Goal: Find contact information: Find contact information

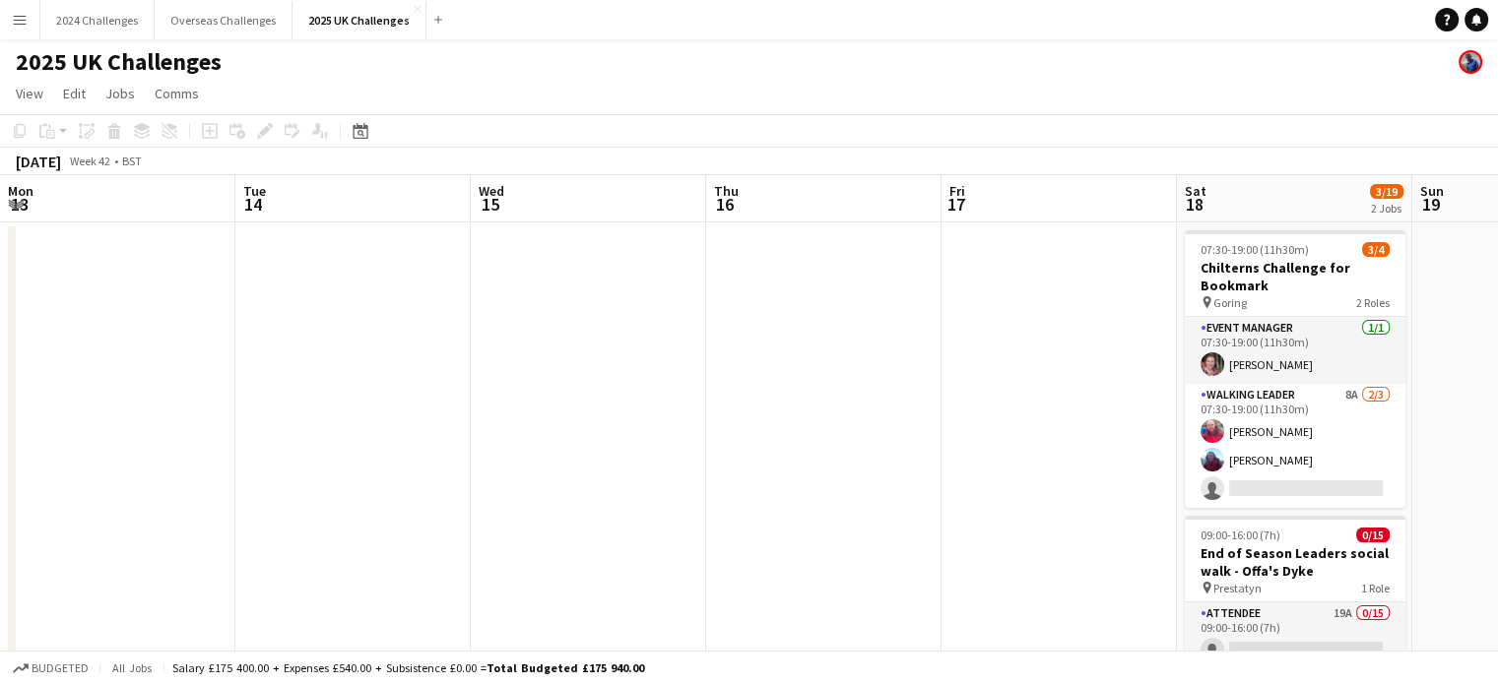
scroll to position [0, 497]
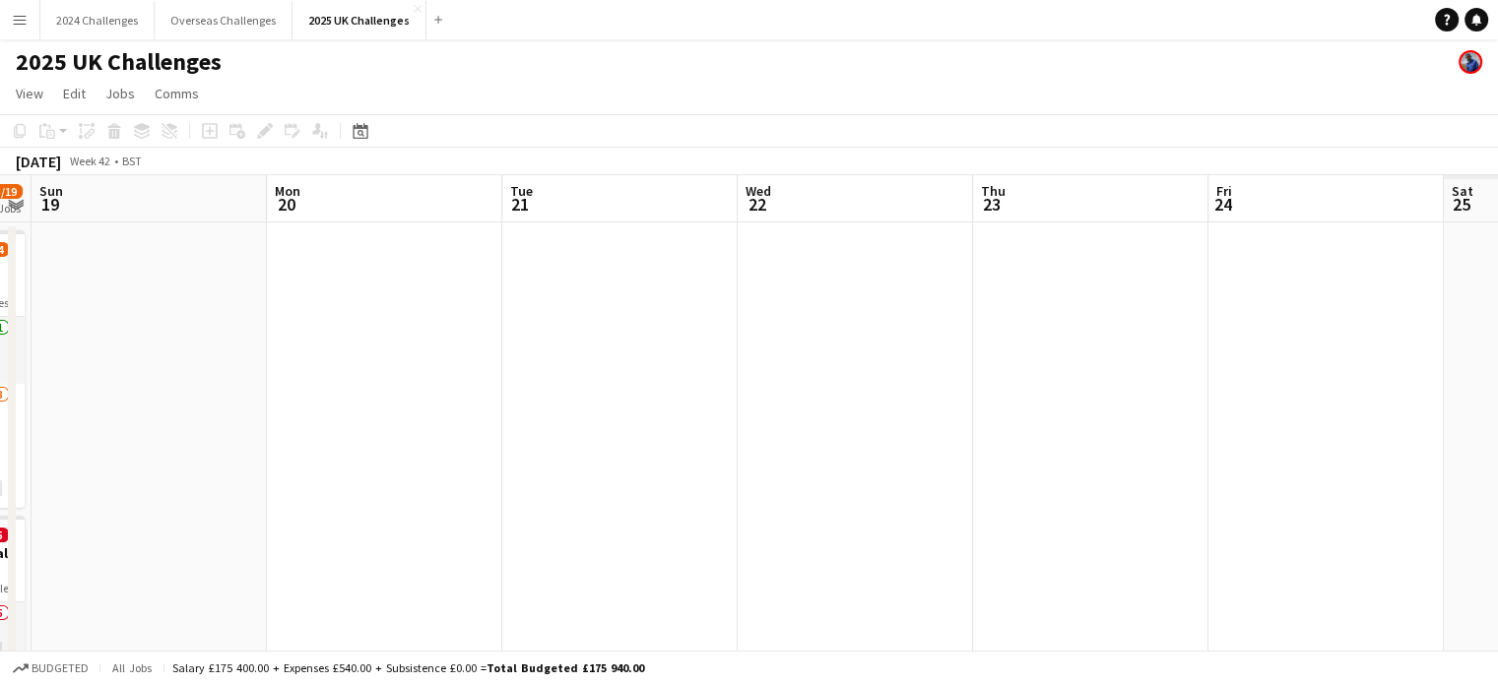
drag, startPoint x: 1324, startPoint y: 340, endPoint x: 436, endPoint y: 339, distance: 887.3
click at [436, 339] on app-calendar-viewport "Wed 15 Thu 16 Fri 17 Sat 18 3/19 2 Jobs Sun 19 Mon 20 Tue 21 Wed 22 Thu 23 Fri …" at bounding box center [749, 557] width 1498 height 764
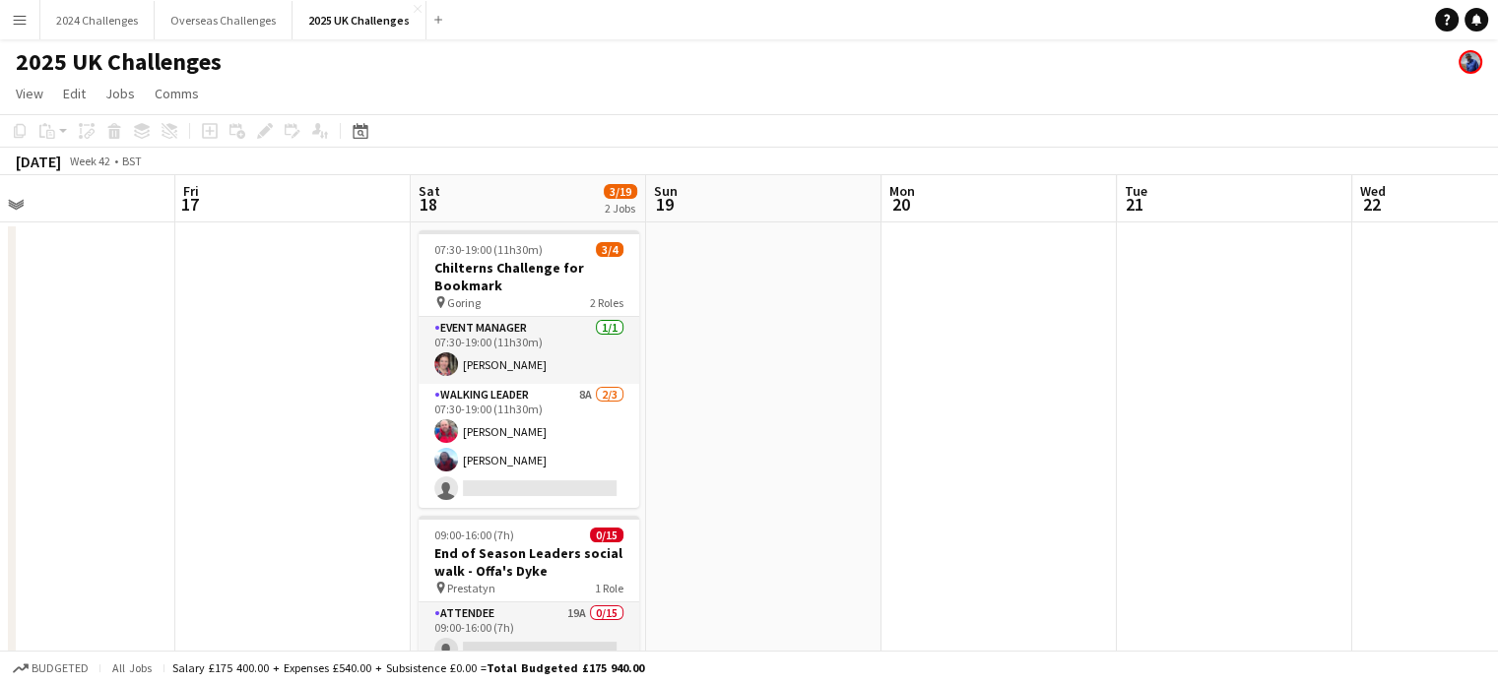
drag, startPoint x: 382, startPoint y: 322, endPoint x: 945, endPoint y: 338, distance: 563.5
click at [1192, 319] on app-calendar-viewport "Tue 14 Wed 15 Thu 16 Fri 17 Sat 18 3/19 2 Jobs Sun 19 Mon 20 Tue 21 Wed 22 Thu …" at bounding box center [749, 557] width 1498 height 764
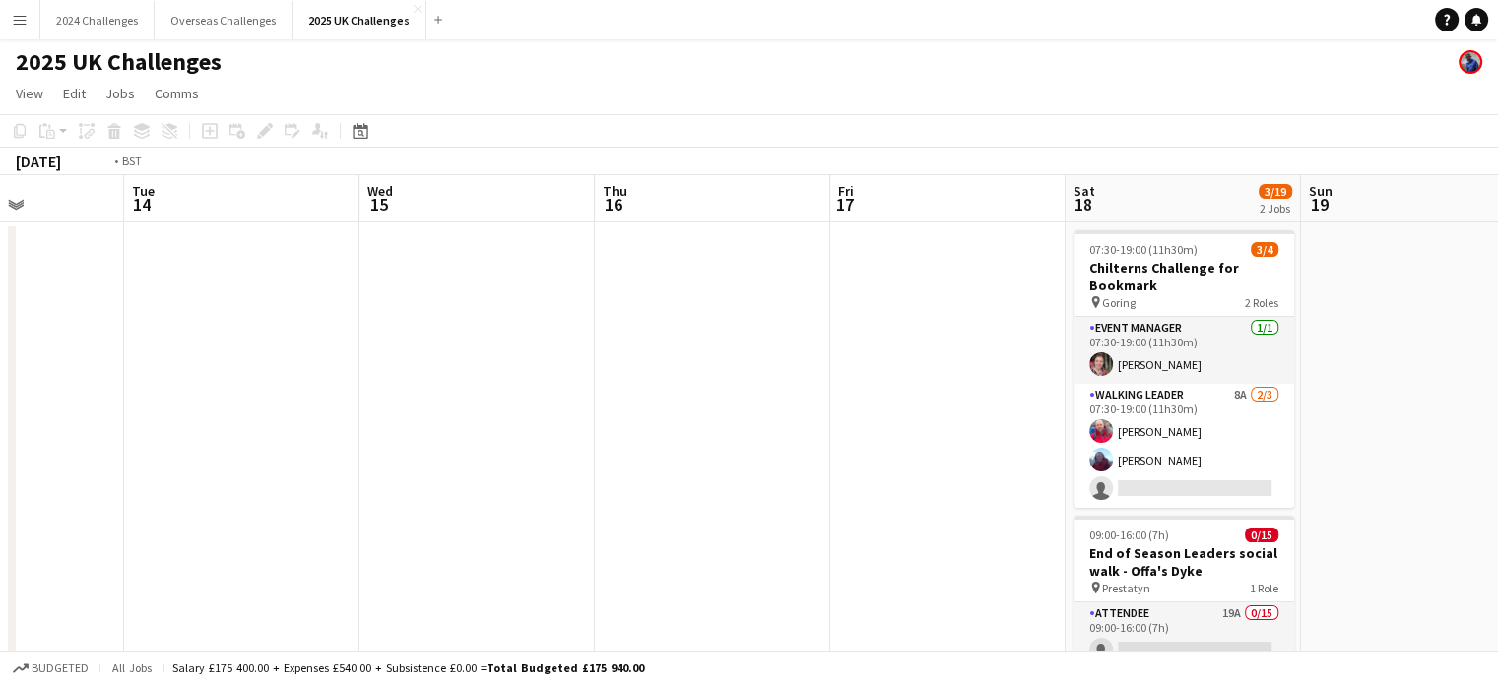
drag, startPoint x: 793, startPoint y: 371, endPoint x: 1037, endPoint y: 366, distance: 244.3
click at [1059, 367] on app-calendar-viewport "Sat 11 Sun 12 3/3 1 Job Mon 13 Tue 14 Wed 15 Thu 16 Fri 17 Sat 18 3/19 2 Jobs S…" at bounding box center [749, 557] width 1498 height 764
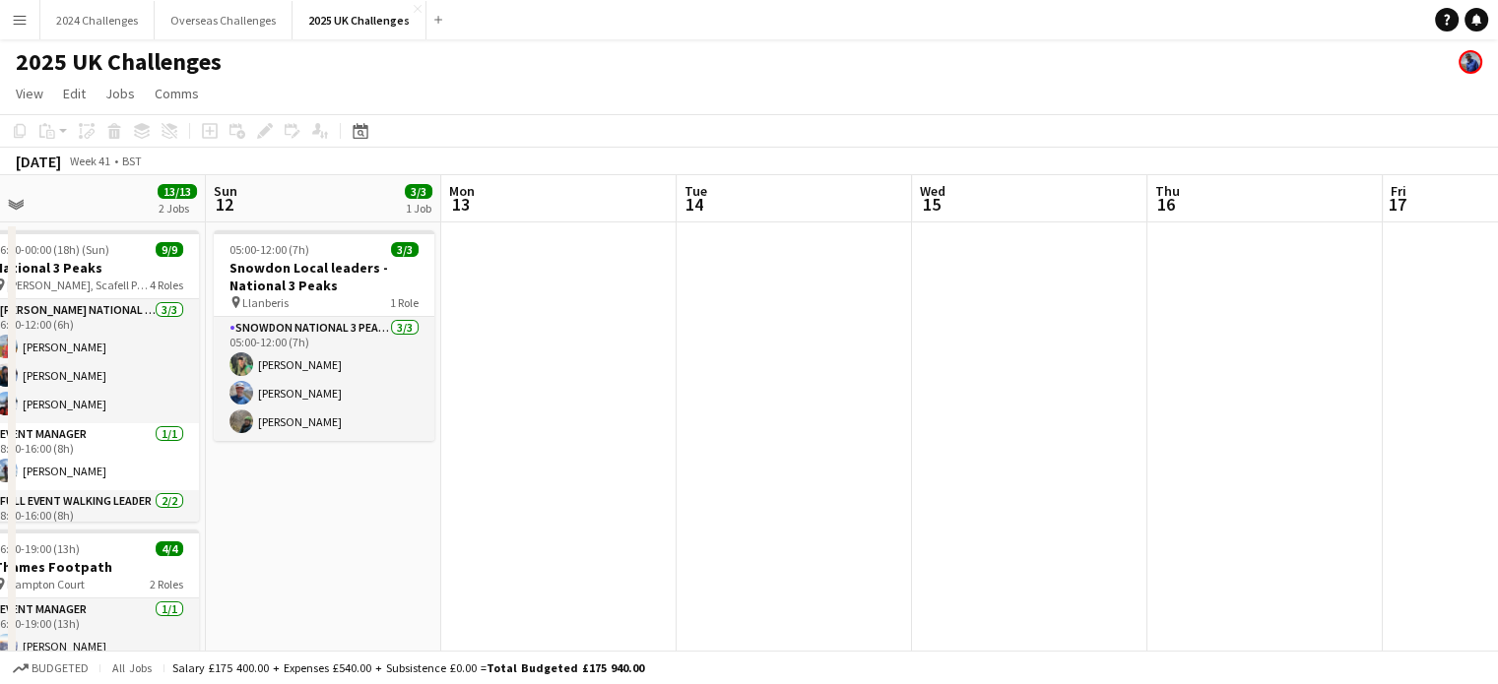
drag, startPoint x: 518, startPoint y: 371, endPoint x: 1243, endPoint y: 347, distance: 725.2
click at [1243, 347] on app-calendar-viewport "Thu 9 Fri 10 Sat 11 13/13 2 Jobs Sun 12 3/3 1 Job Mon 13 Tue 14 Wed 15 Thu 16 F…" at bounding box center [749, 557] width 1498 height 764
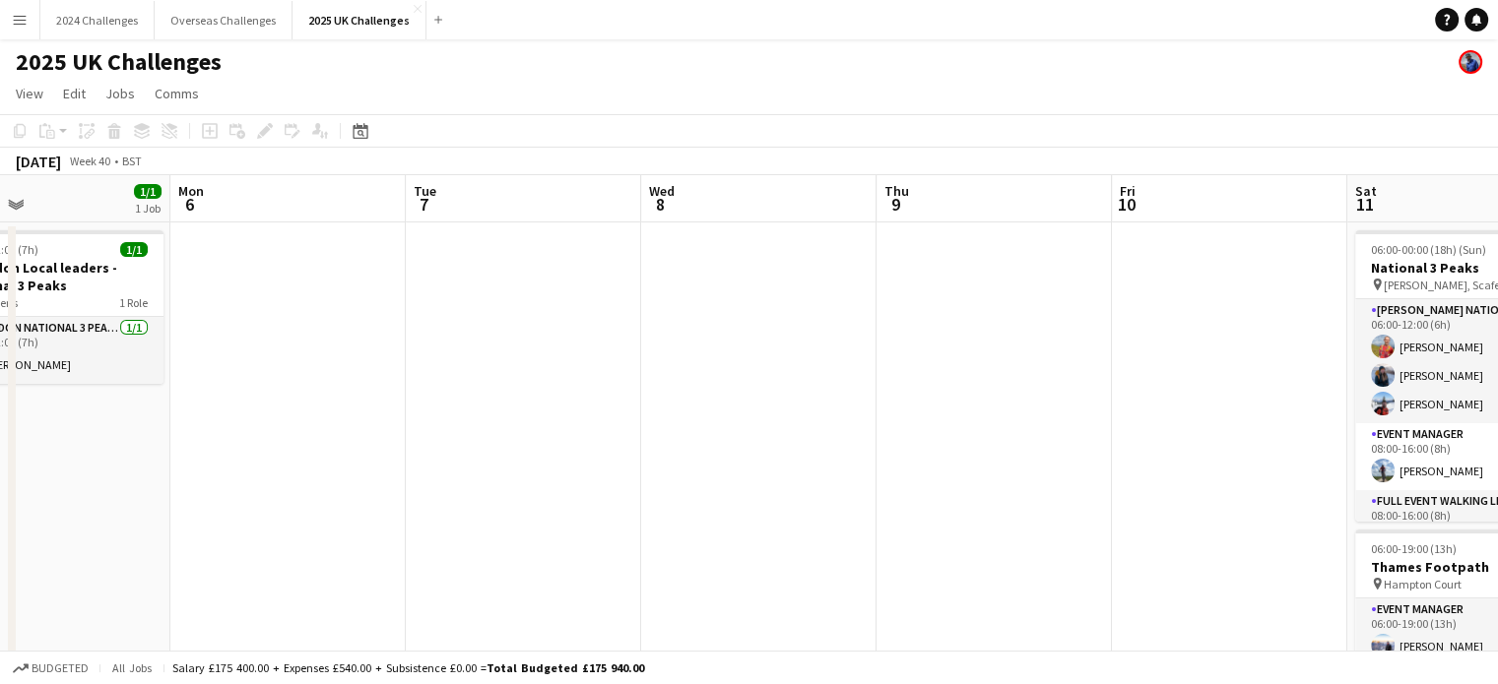
drag, startPoint x: 223, startPoint y: 357, endPoint x: 1002, endPoint y: 345, distance: 780.0
click at [1002, 345] on app-calendar-viewport "Fri 3 Sat 4 Sun 5 1/1 1 Job Mon 6 Tue 7 Wed 8 Thu 9 Fri 10 Sat 11 13/13 2 Jobs …" at bounding box center [749, 557] width 1498 height 764
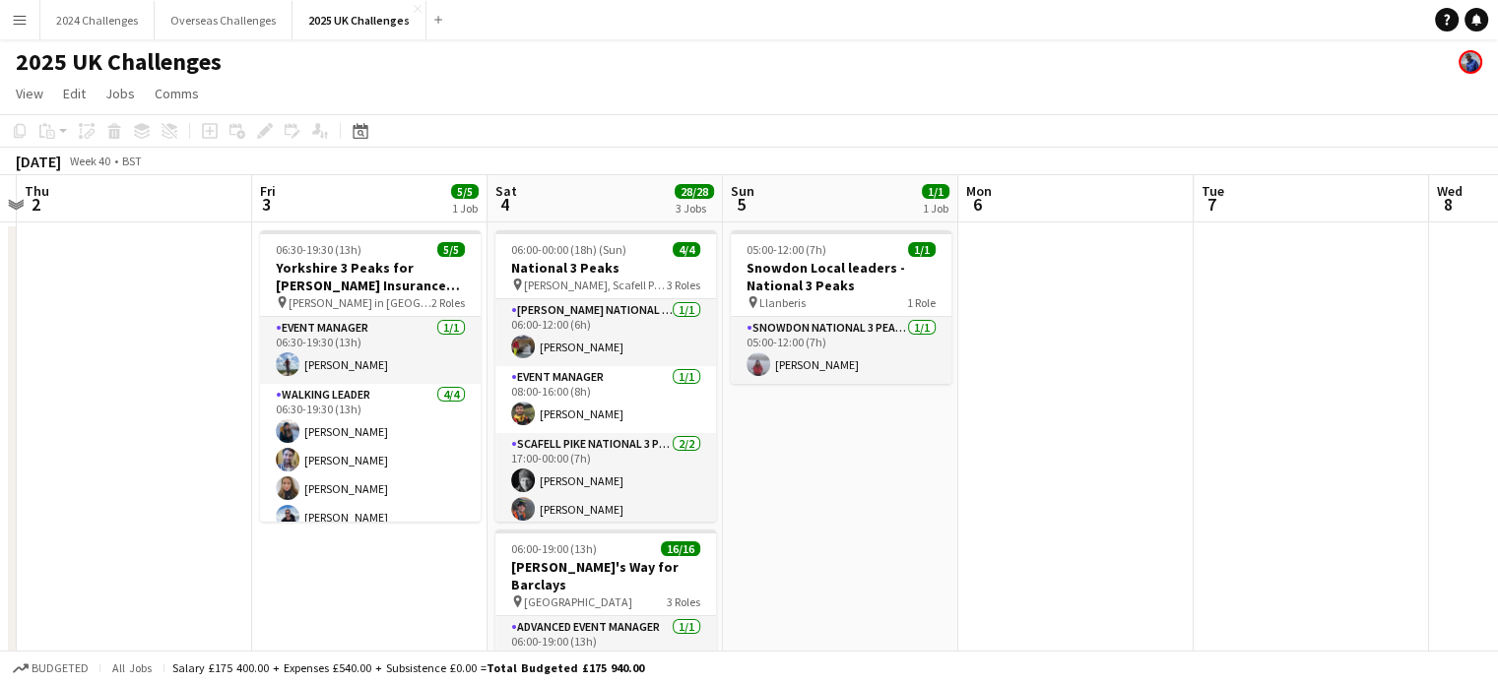
scroll to position [0, 442]
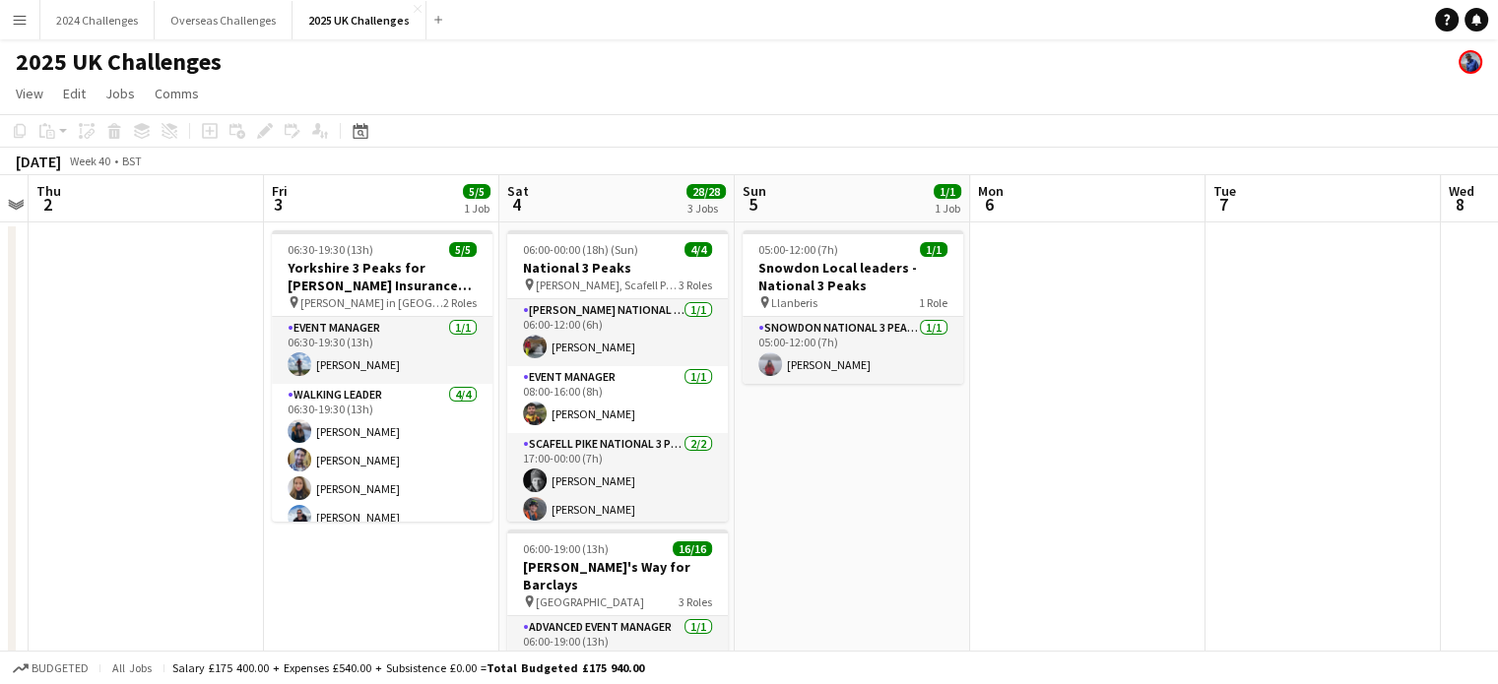
drag, startPoint x: 579, startPoint y: 343, endPoint x: 1257, endPoint y: 324, distance: 677.8
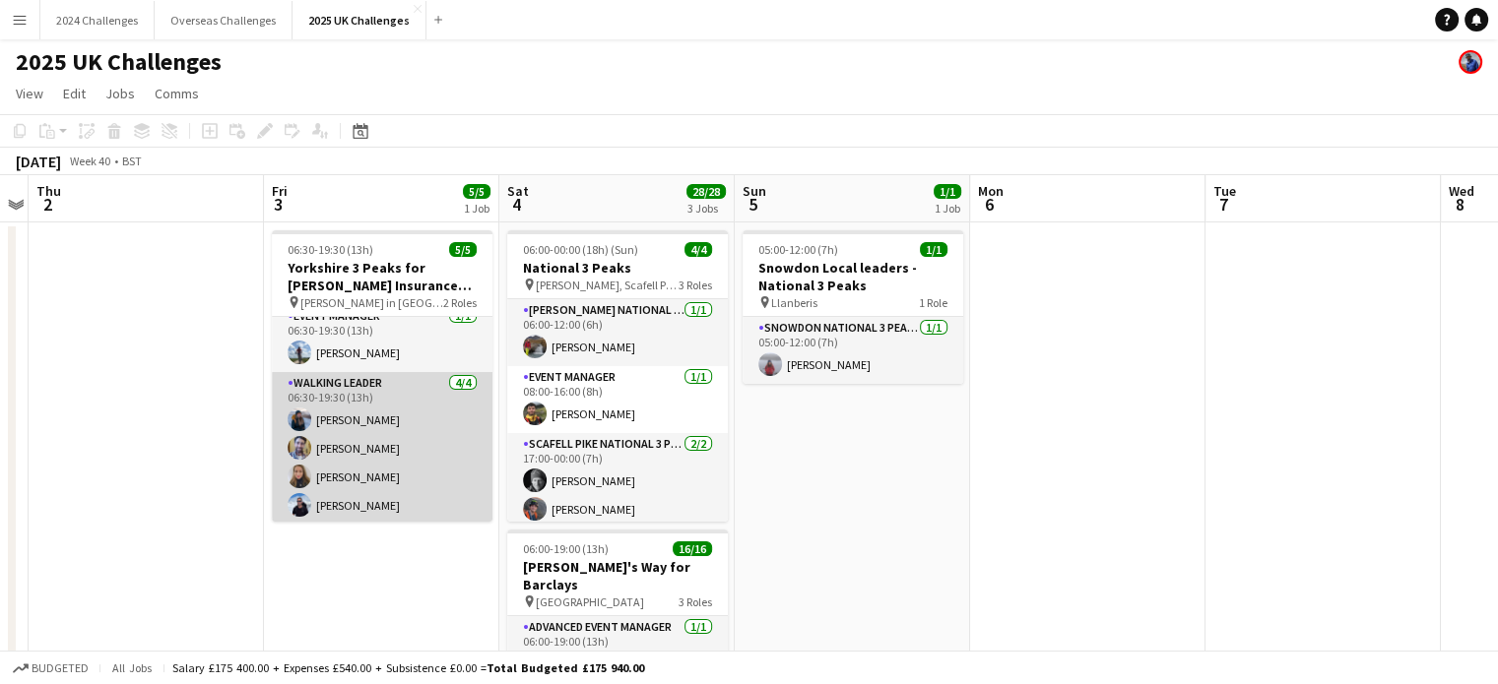
scroll to position [15, 0]
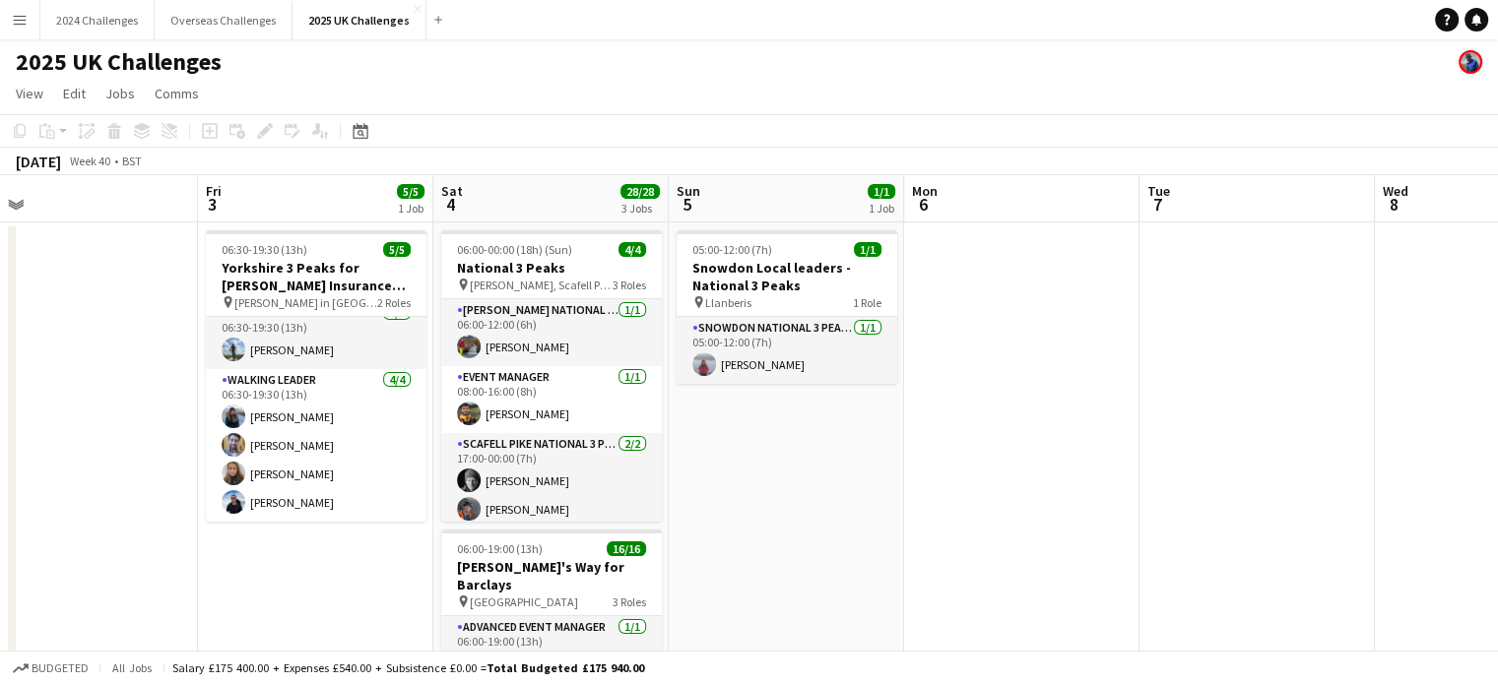
drag, startPoint x: 1244, startPoint y: 401, endPoint x: 708, endPoint y: 412, distance: 535.8
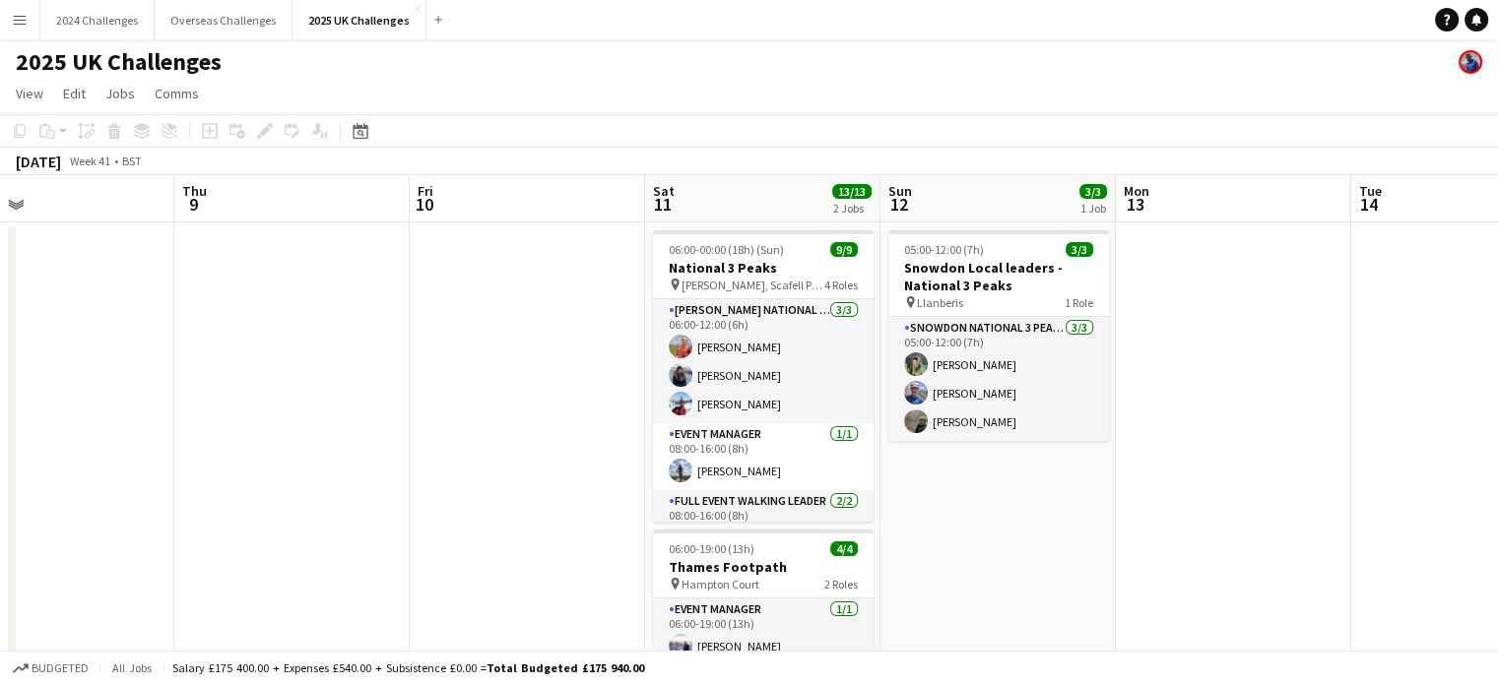
drag, startPoint x: 1320, startPoint y: 420, endPoint x: 421, endPoint y: 386, distance: 898.8
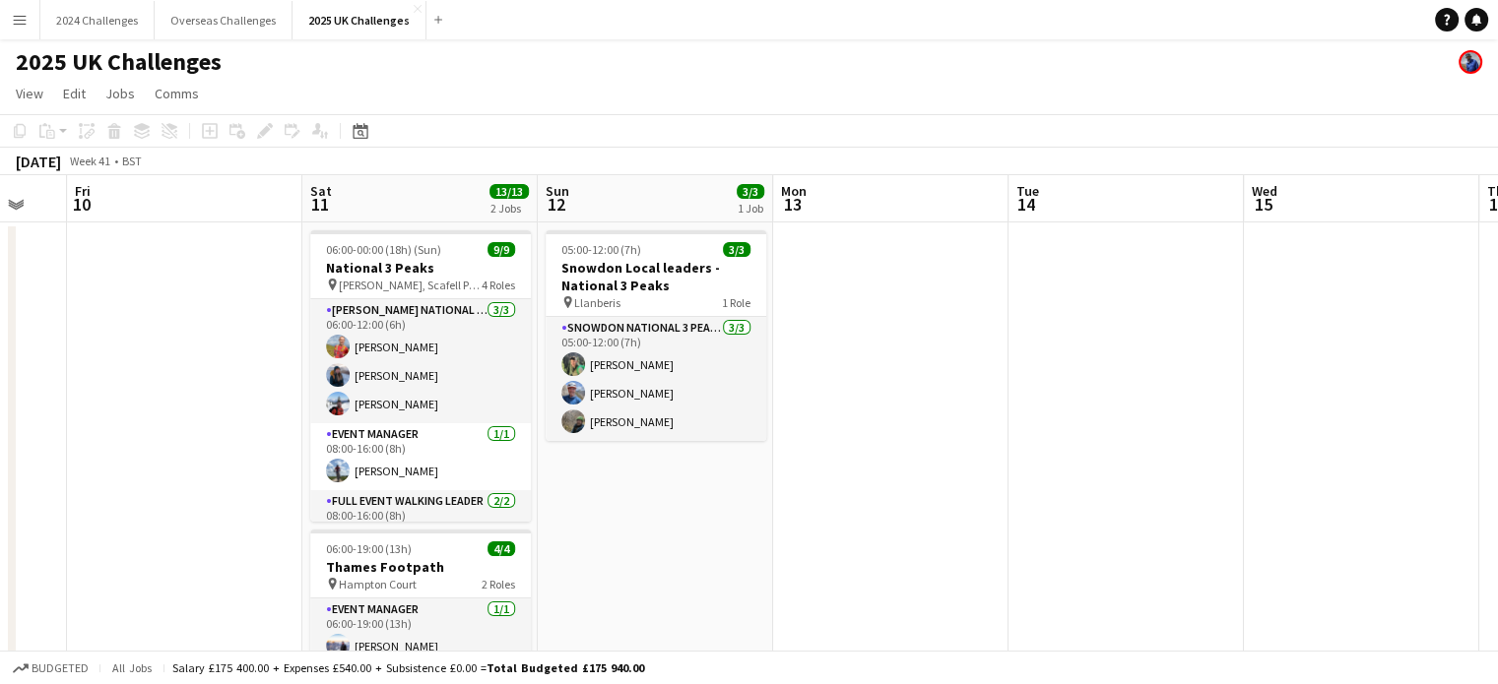
drag, startPoint x: 1163, startPoint y: 412, endPoint x: 379, endPoint y: 391, distance: 784.1
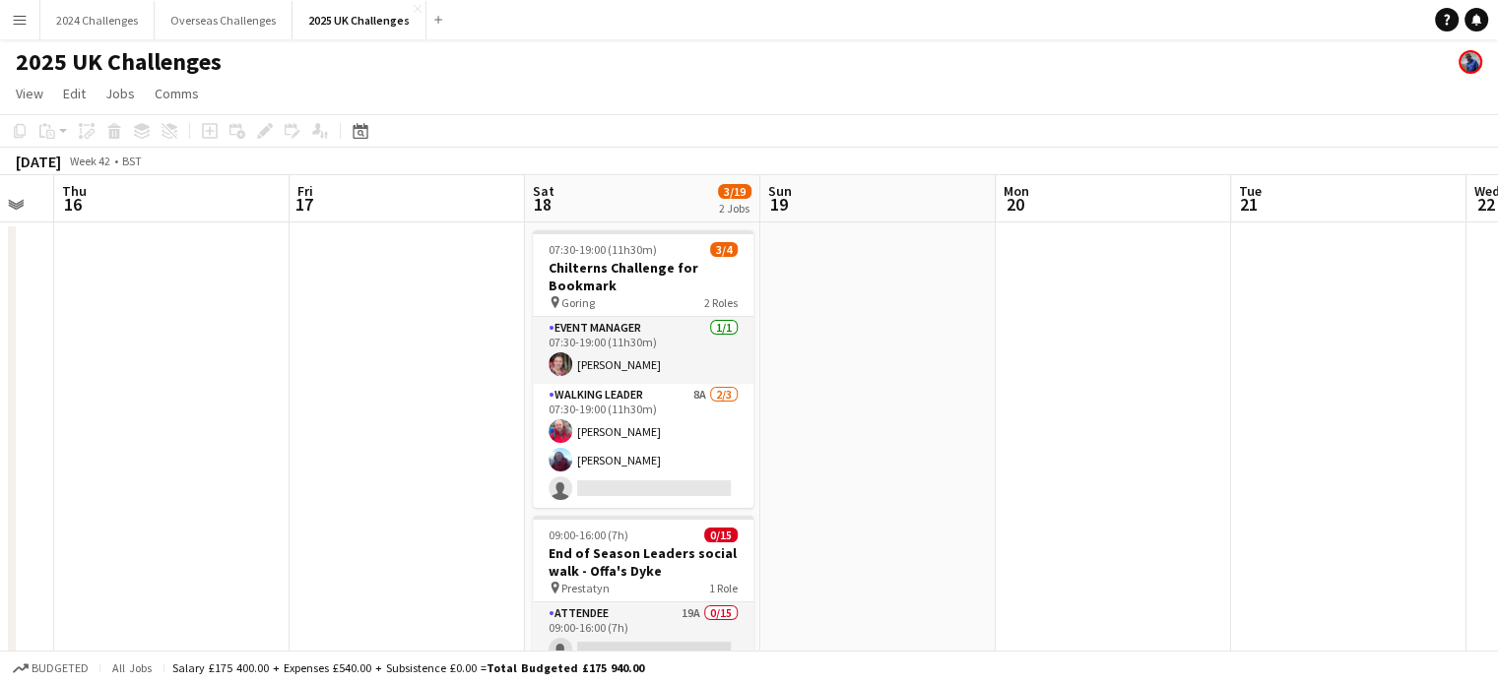
drag, startPoint x: 1190, startPoint y: 365, endPoint x: 278, endPoint y: 354, distance: 912.0
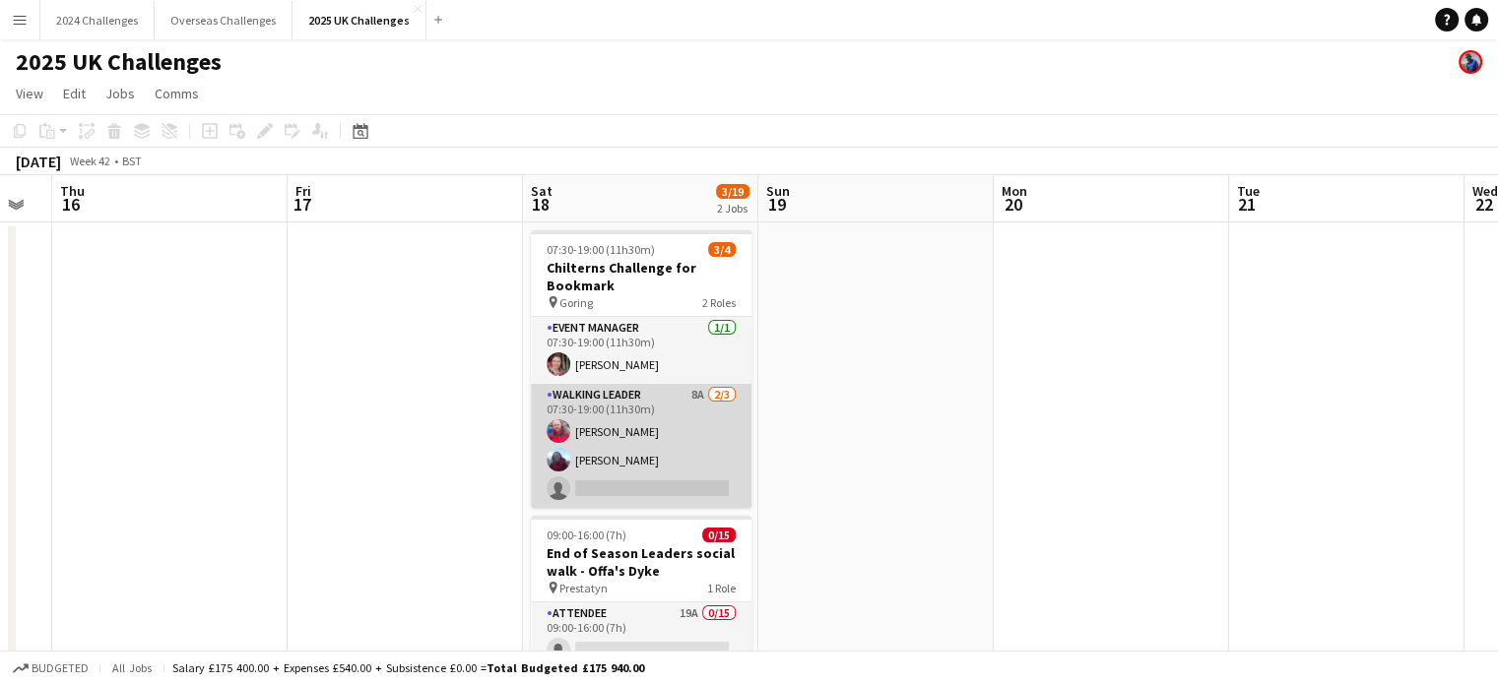
click at [615, 399] on app-card-role "Walking Leader 8A [DATE] 07:30-19:00 (11h30m) [PERSON_NAME] [PERSON_NAME] singl…" at bounding box center [641, 446] width 221 height 124
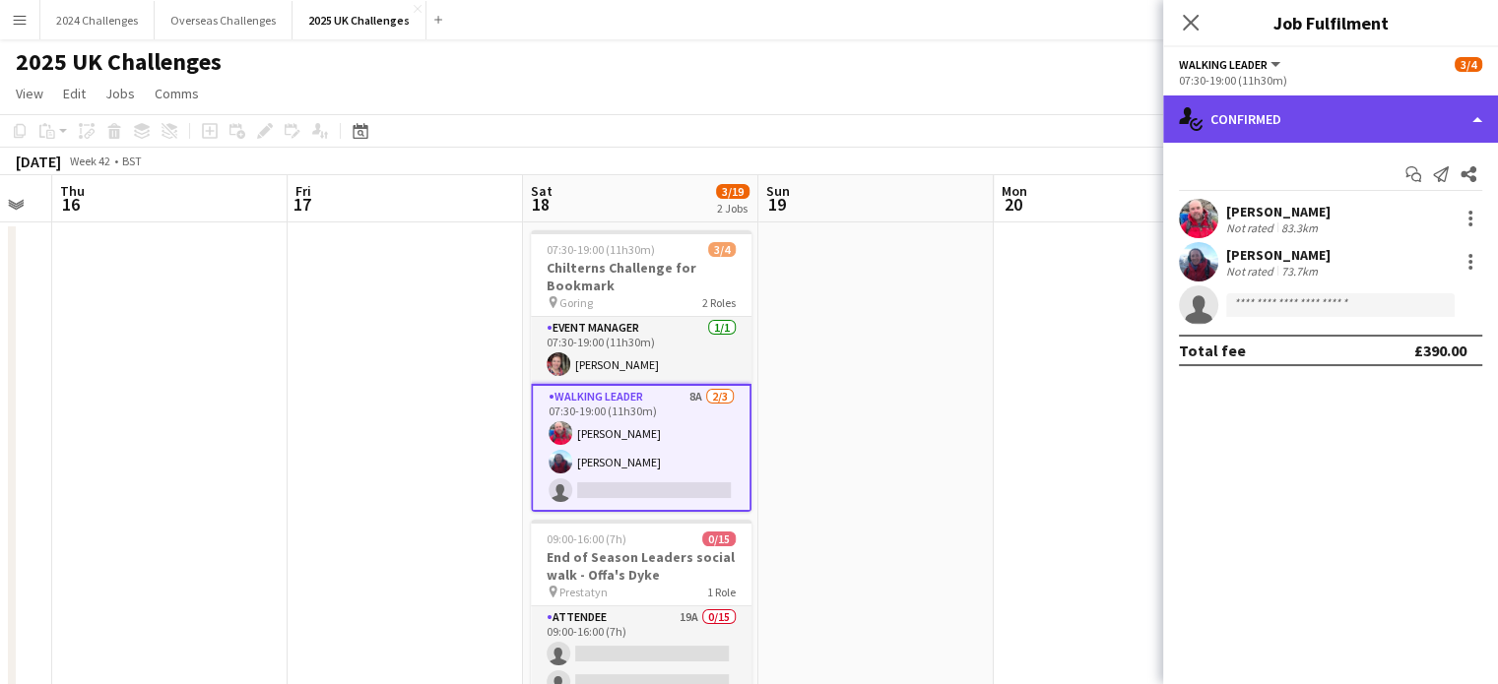
click at [1259, 121] on div "single-neutral-actions-check-2 Confirmed" at bounding box center [1330, 119] width 335 height 47
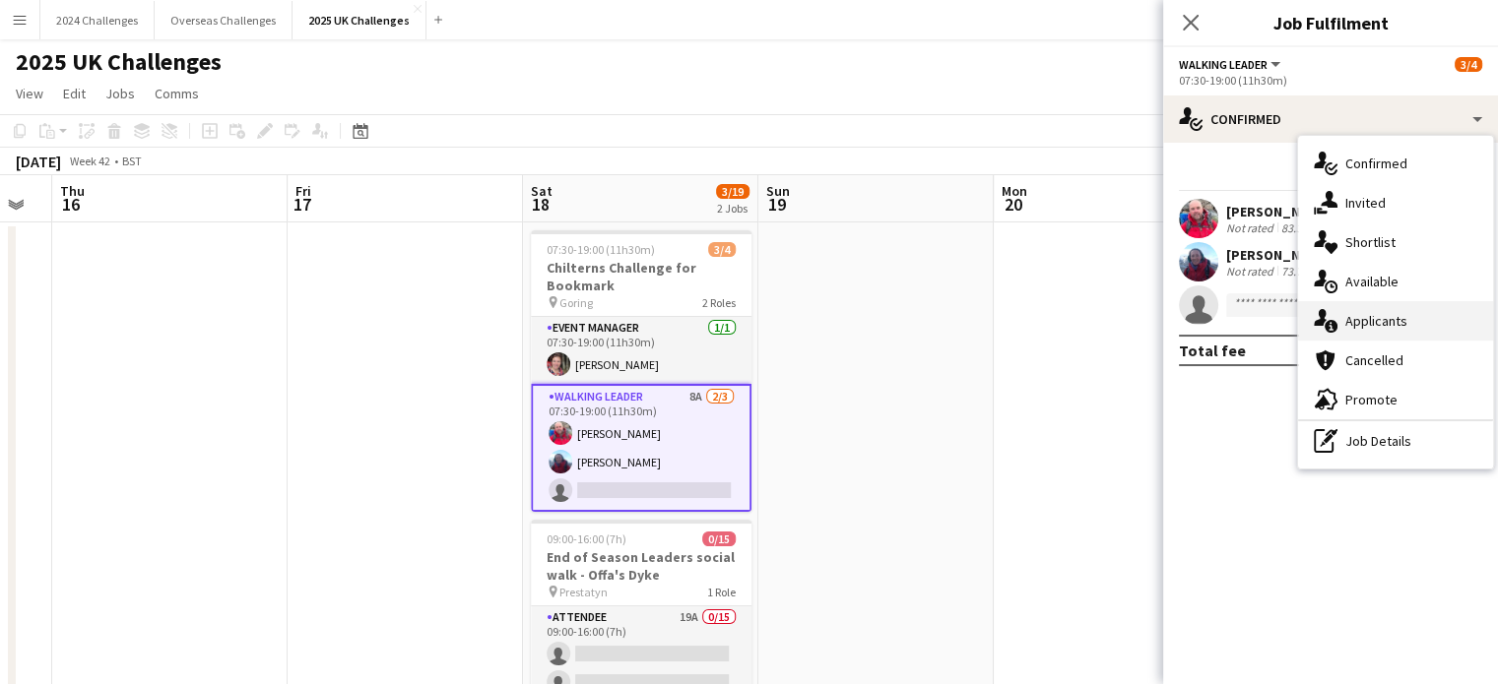
click at [1397, 317] on span "Applicants" at bounding box center [1376, 321] width 62 height 18
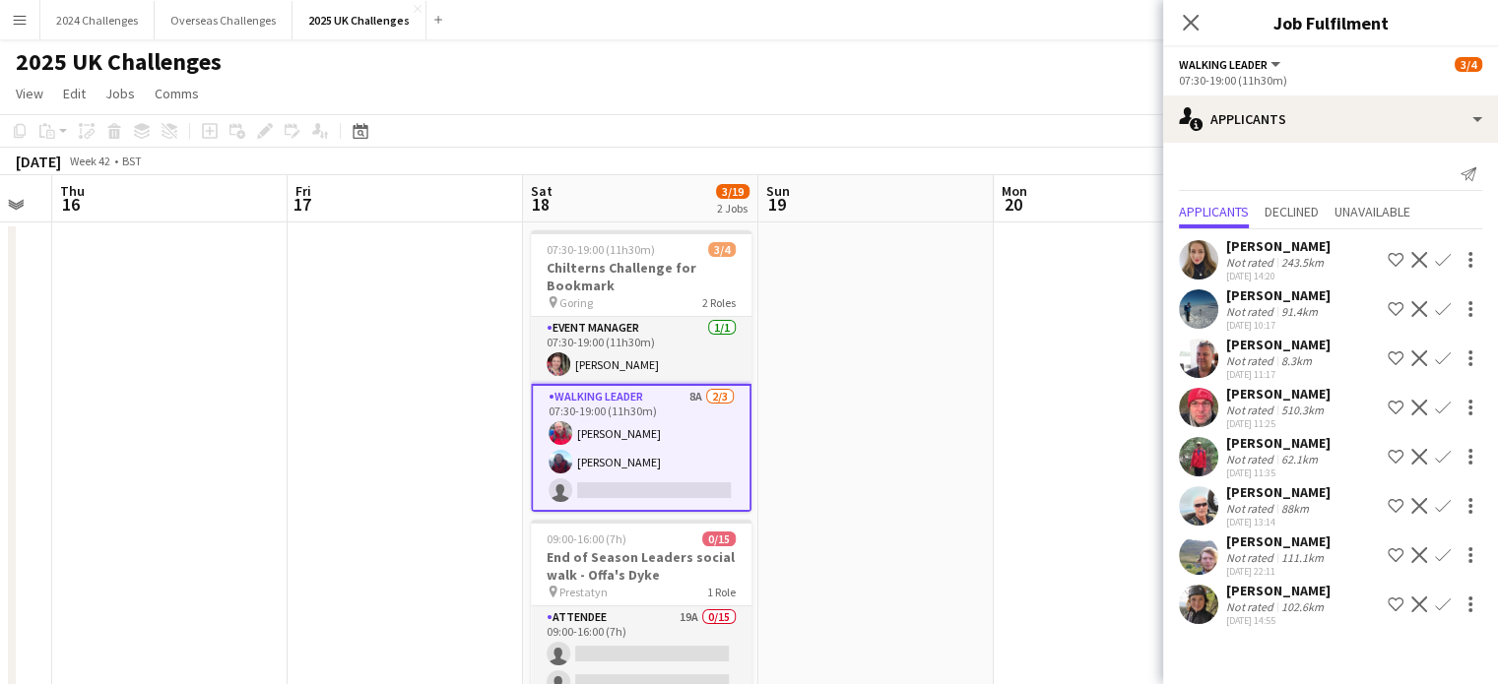
click at [1265, 343] on div "[PERSON_NAME]" at bounding box center [1278, 345] width 104 height 18
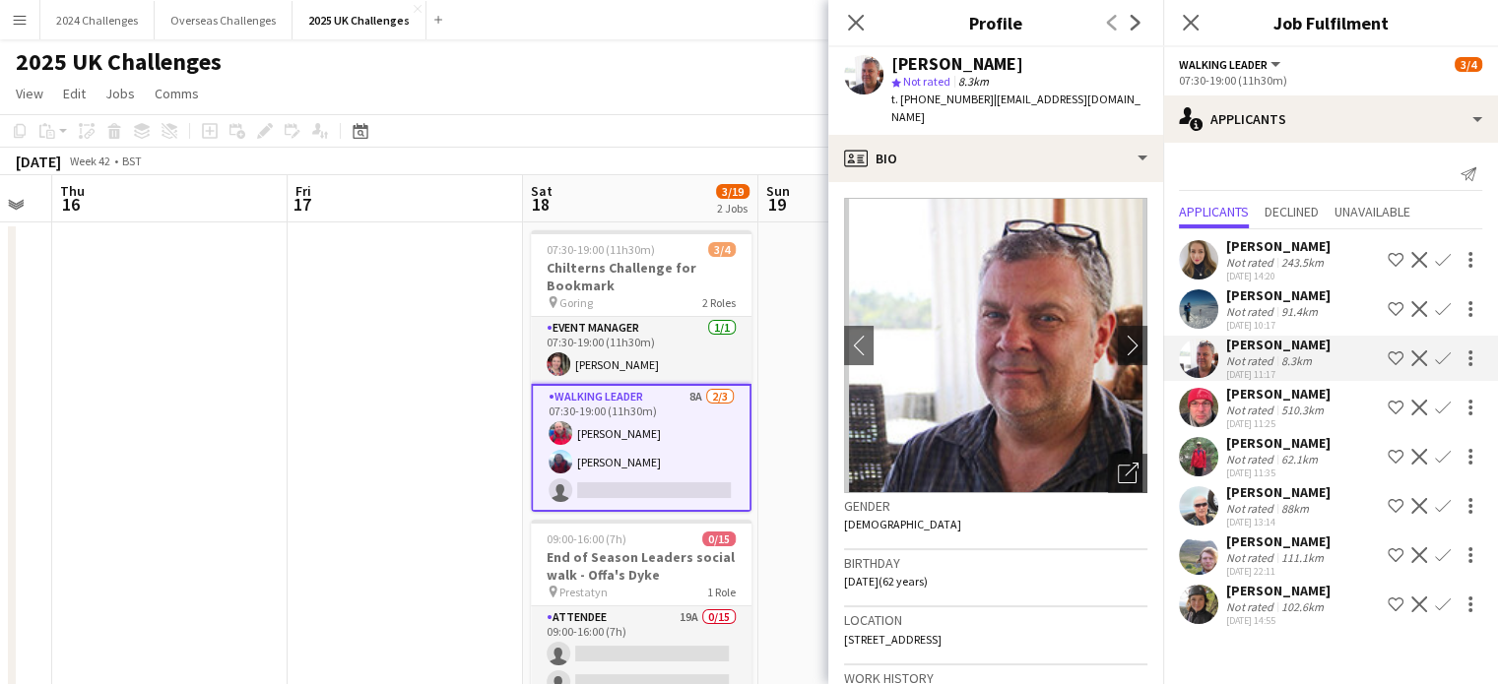
click at [1272, 549] on div "[PERSON_NAME]" at bounding box center [1278, 542] width 104 height 18
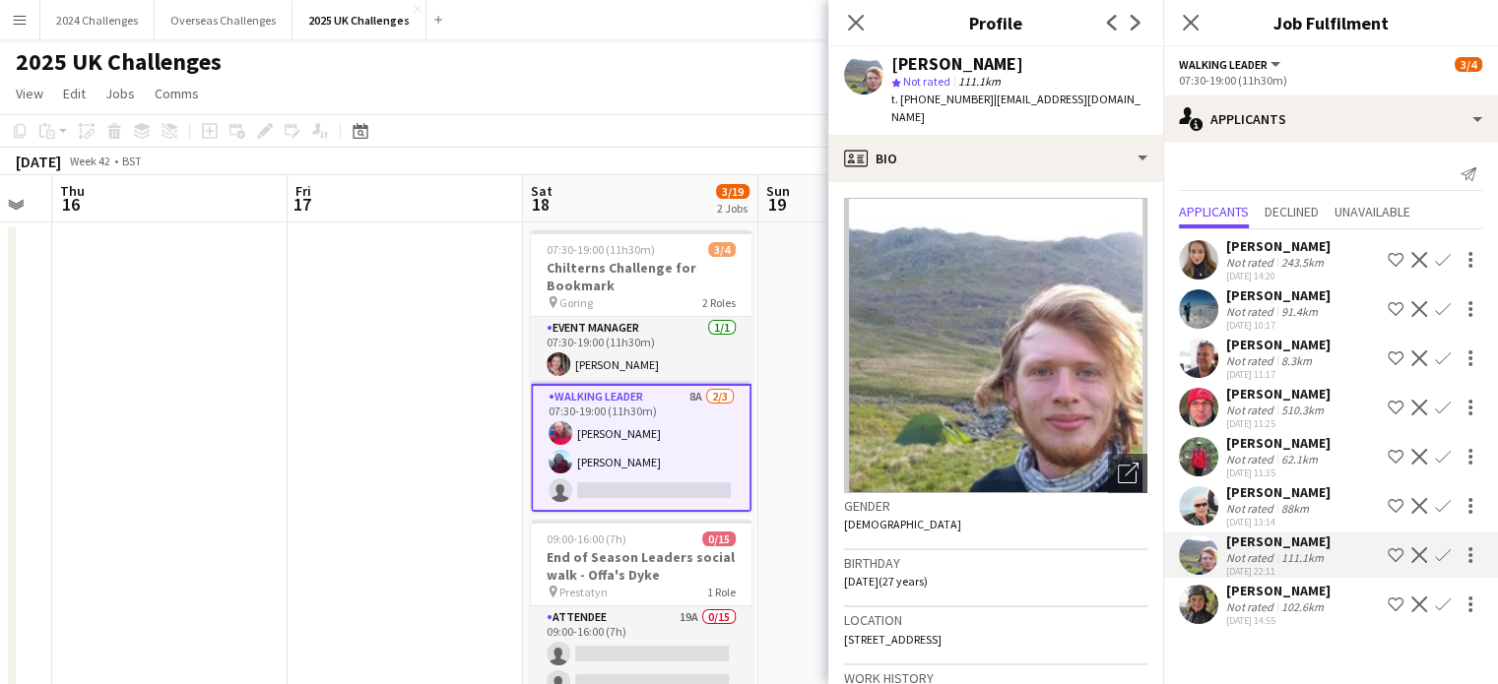
click at [1277, 506] on div "88km" at bounding box center [1294, 508] width 35 height 15
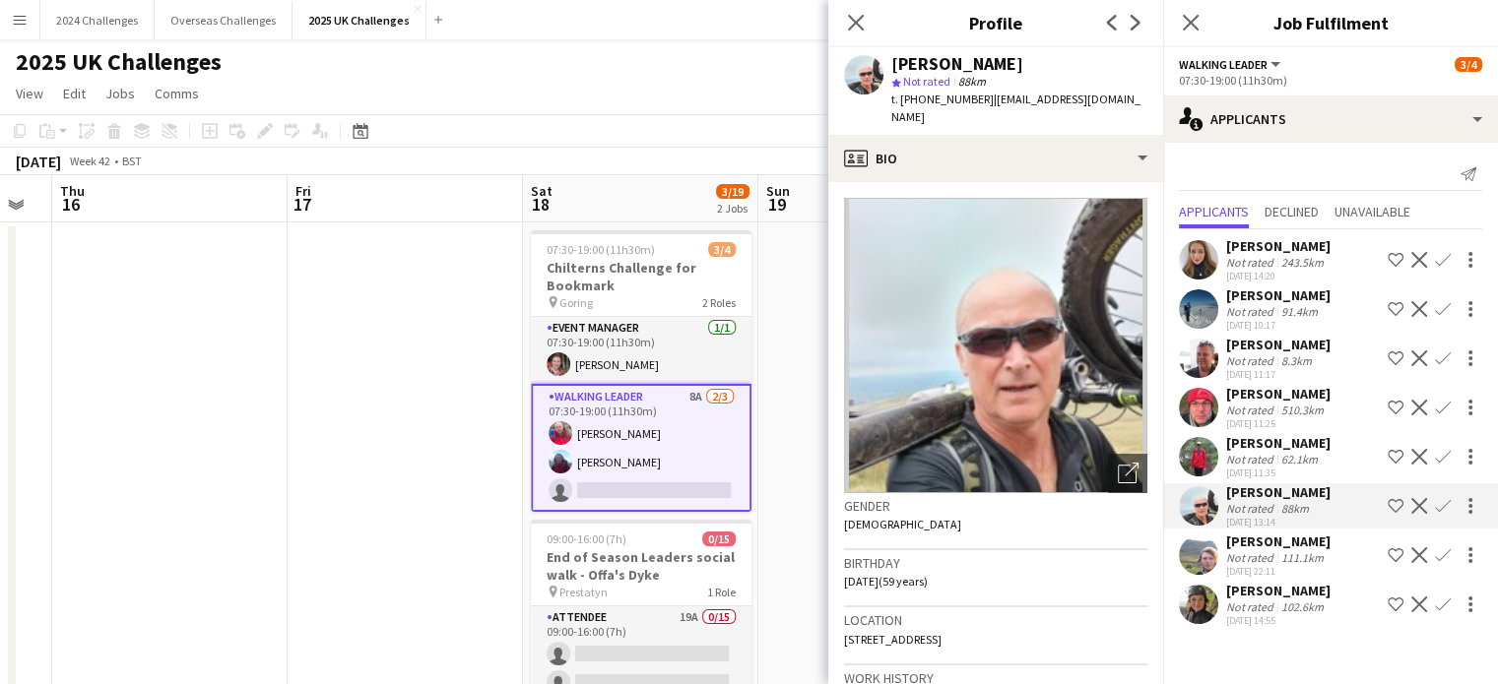
click at [1271, 457] on div "Not rated" at bounding box center [1251, 459] width 51 height 15
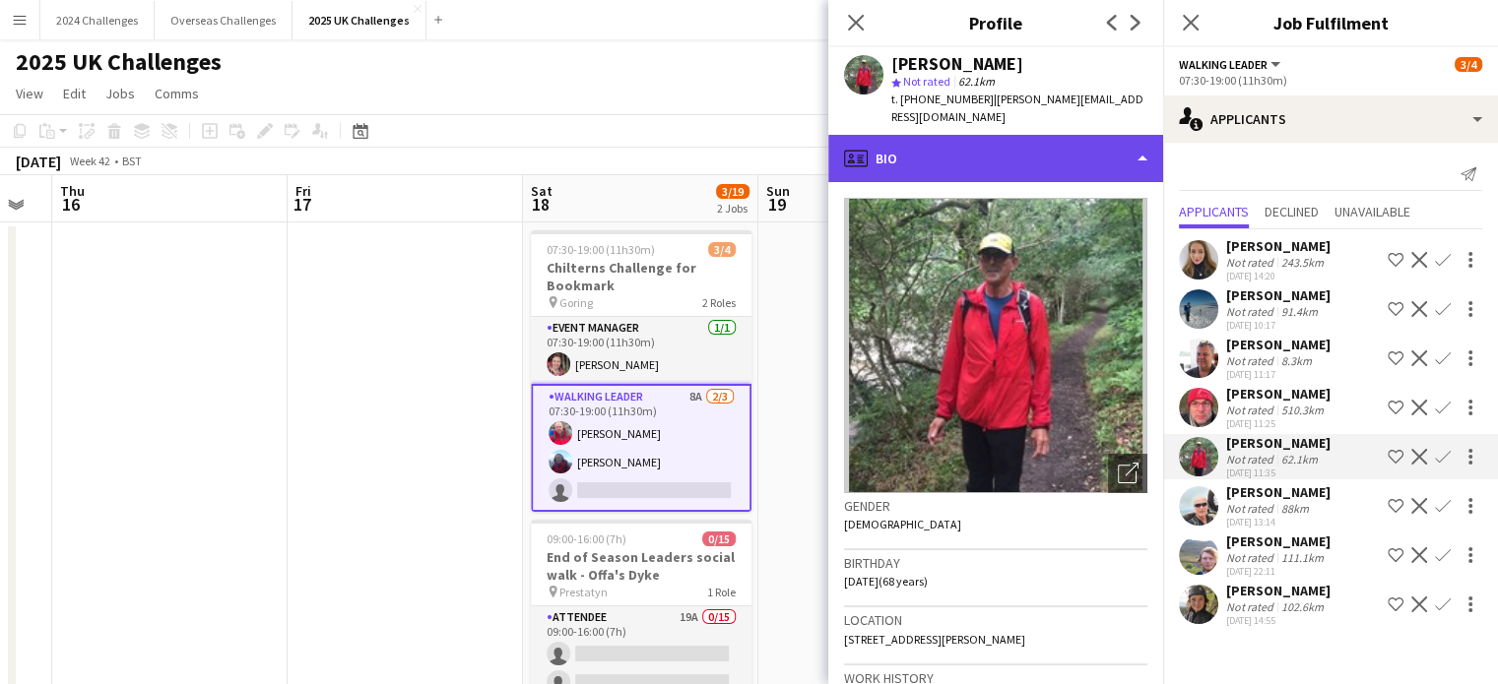
click at [1121, 142] on div "profile Bio" at bounding box center [995, 158] width 335 height 47
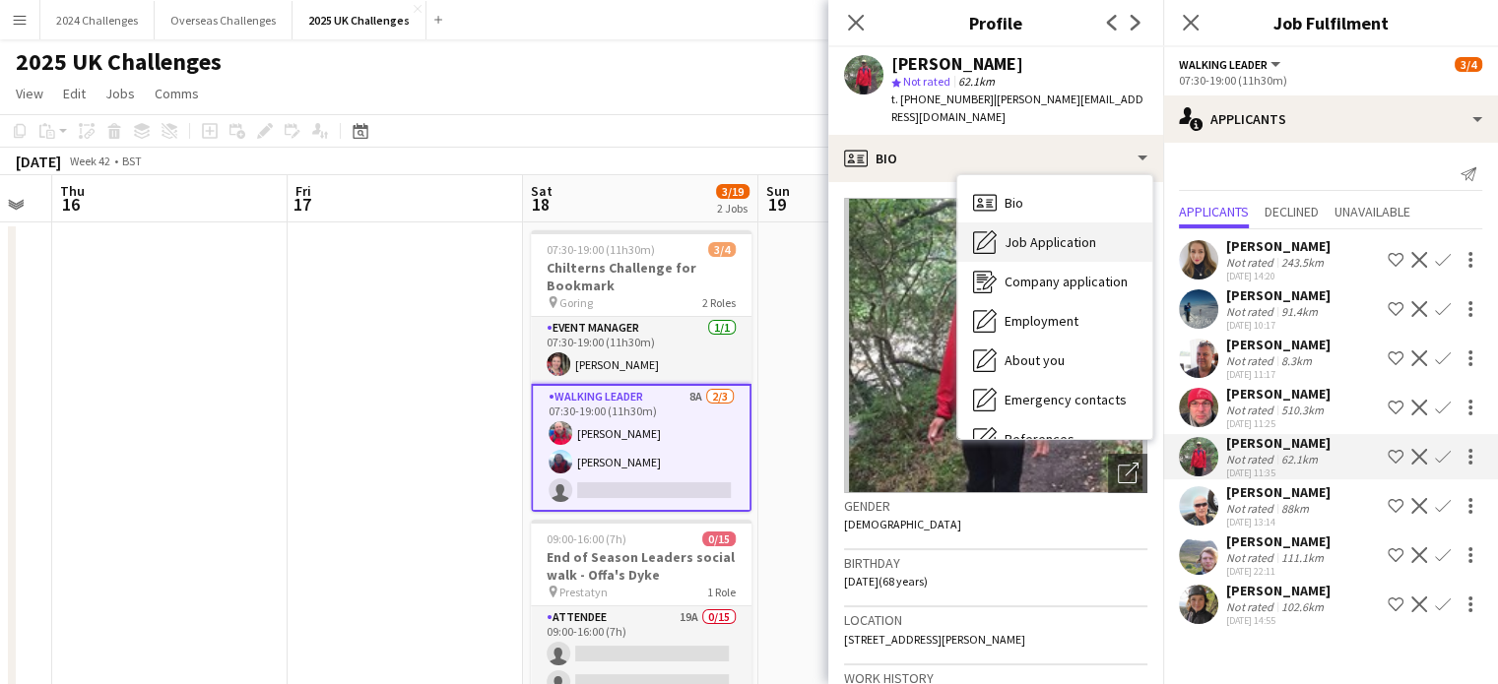
click at [1062, 233] on span "Job Application" at bounding box center [1050, 242] width 92 height 18
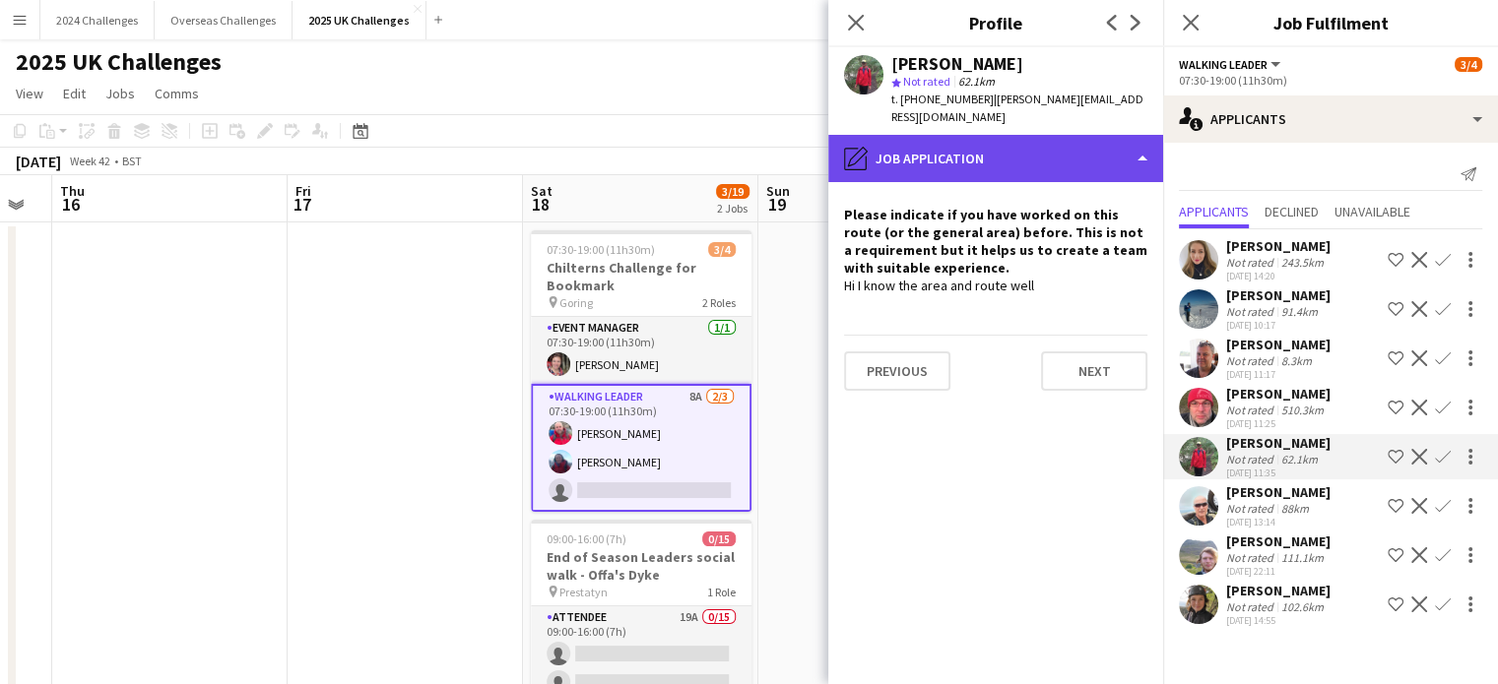
click at [1128, 135] on div "pencil4 Job Application" at bounding box center [995, 158] width 335 height 47
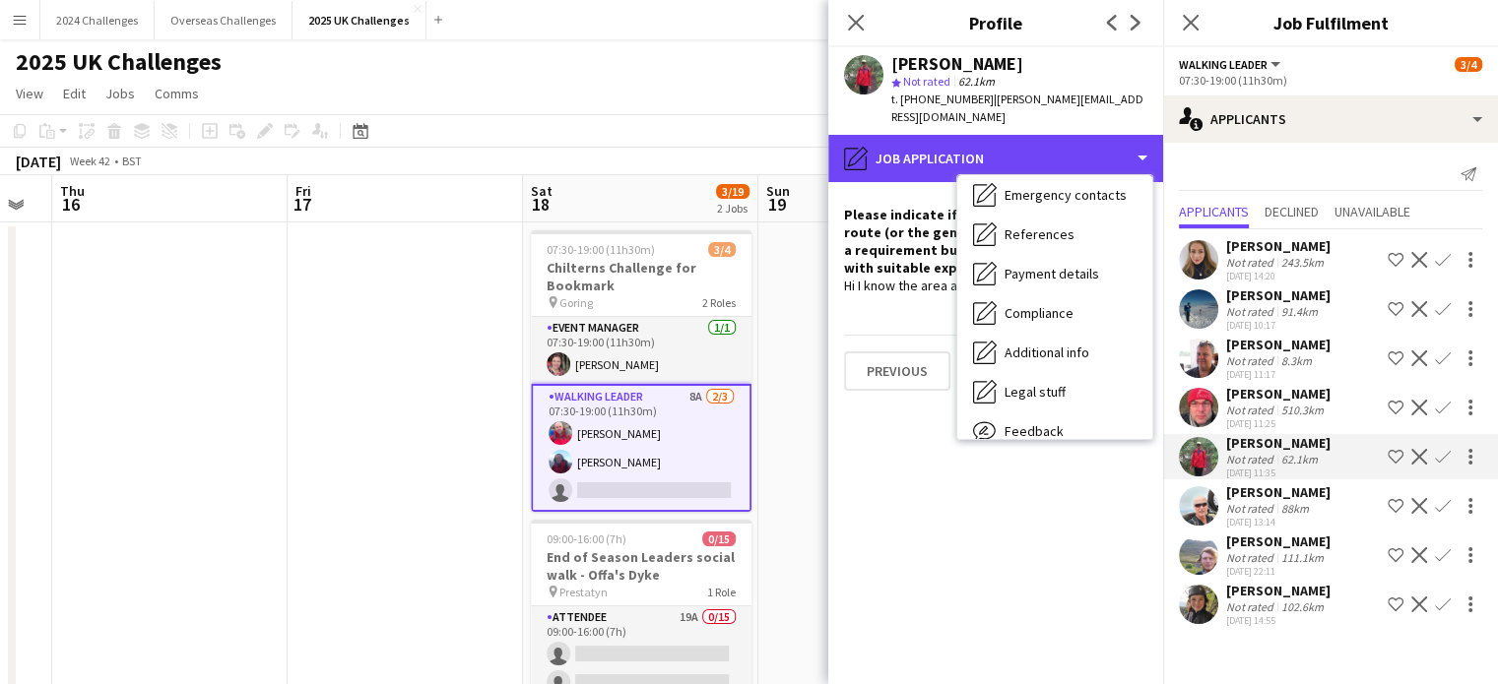
scroll to position [264, 0]
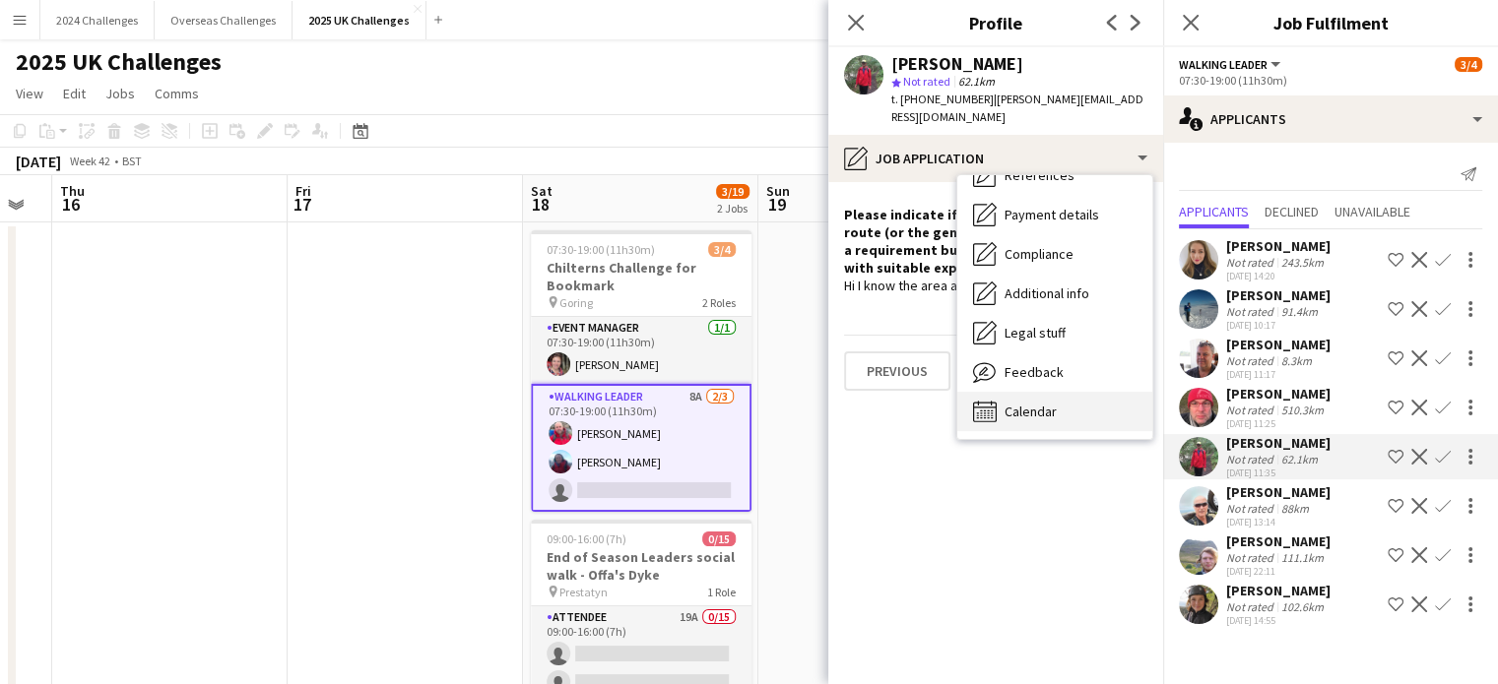
click at [1075, 392] on div "Calendar Calendar" at bounding box center [1054, 411] width 195 height 39
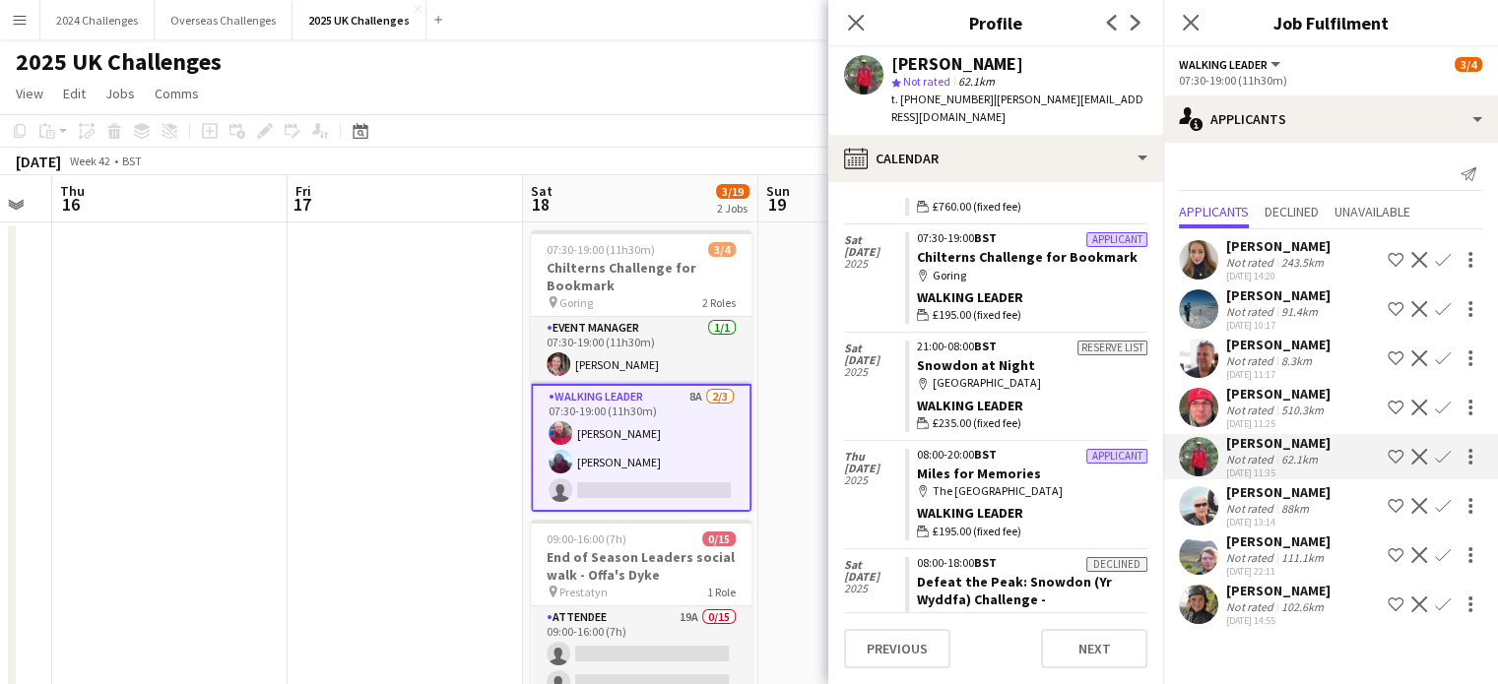
scroll to position [0, 0]
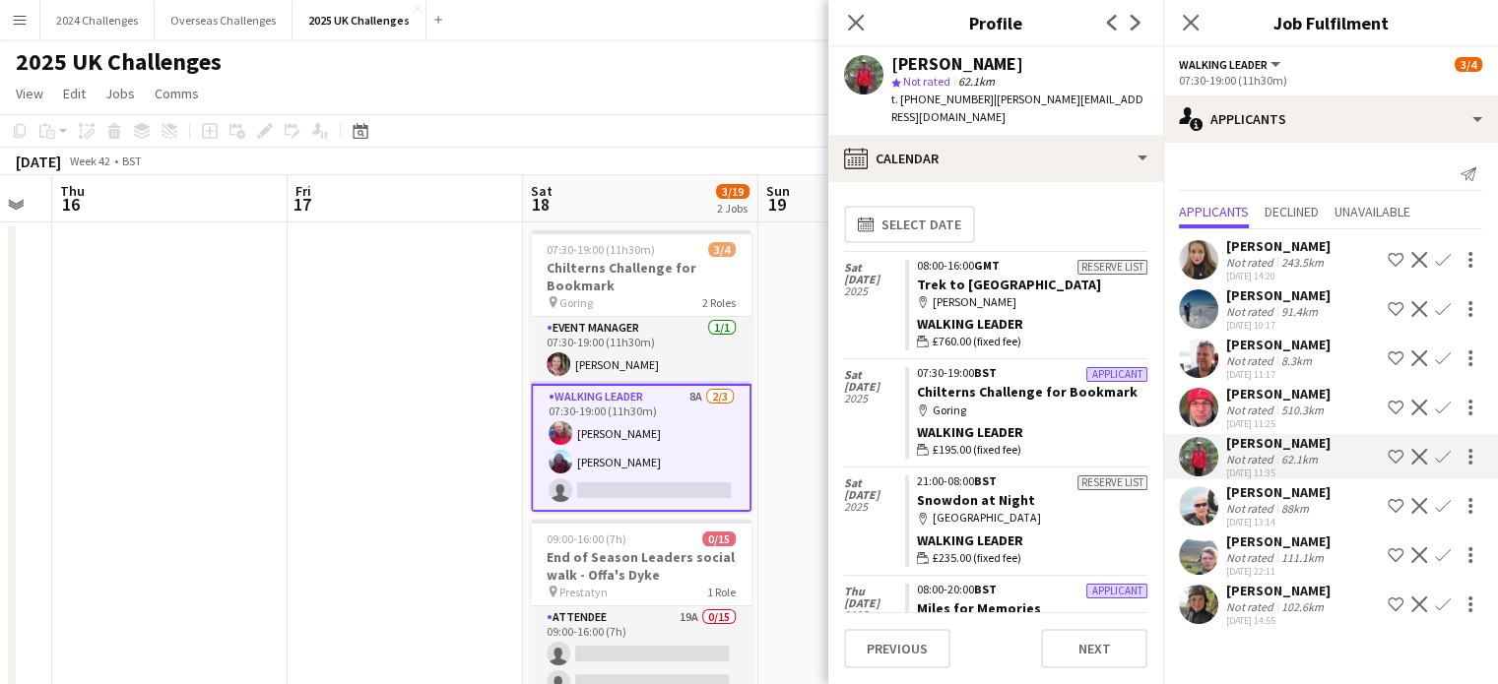
click at [1264, 300] on div "[PERSON_NAME]" at bounding box center [1278, 296] width 104 height 18
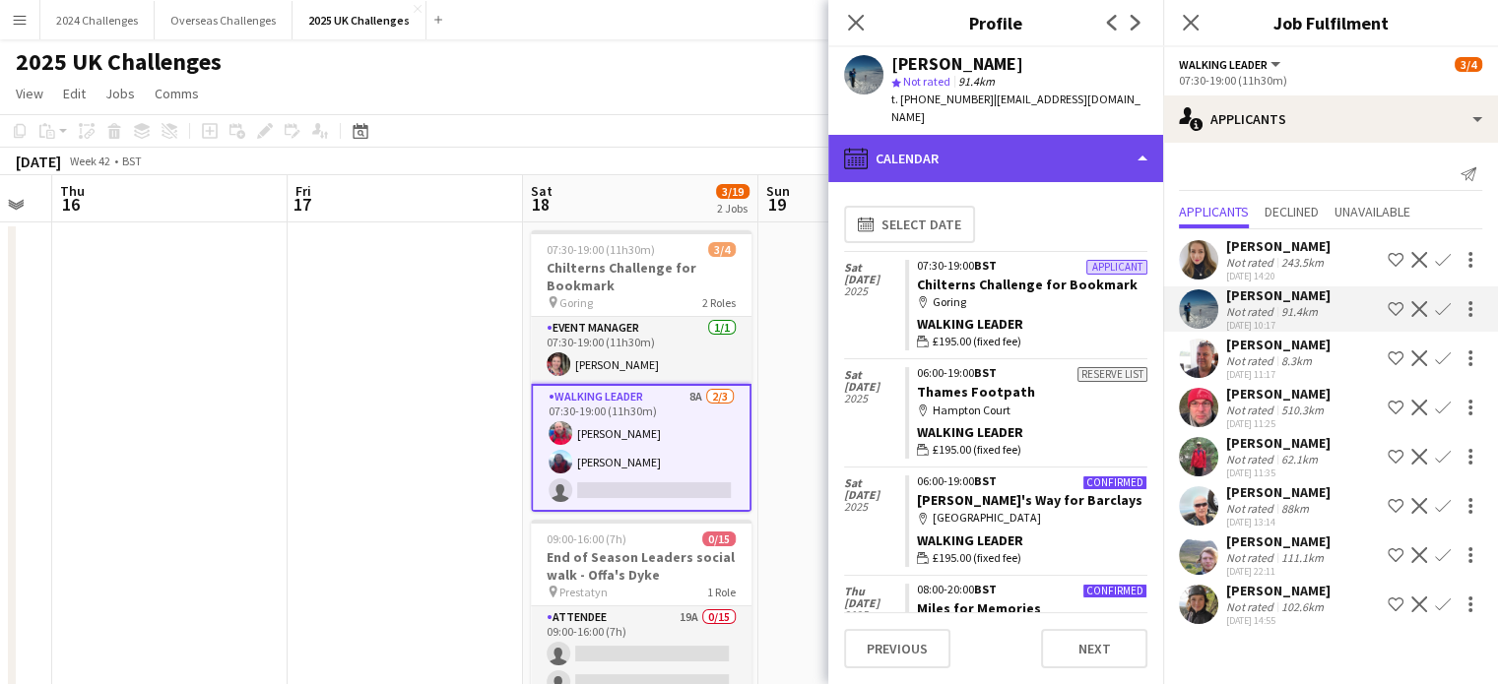
click at [1056, 146] on div "calendar-full Calendar" at bounding box center [995, 158] width 335 height 47
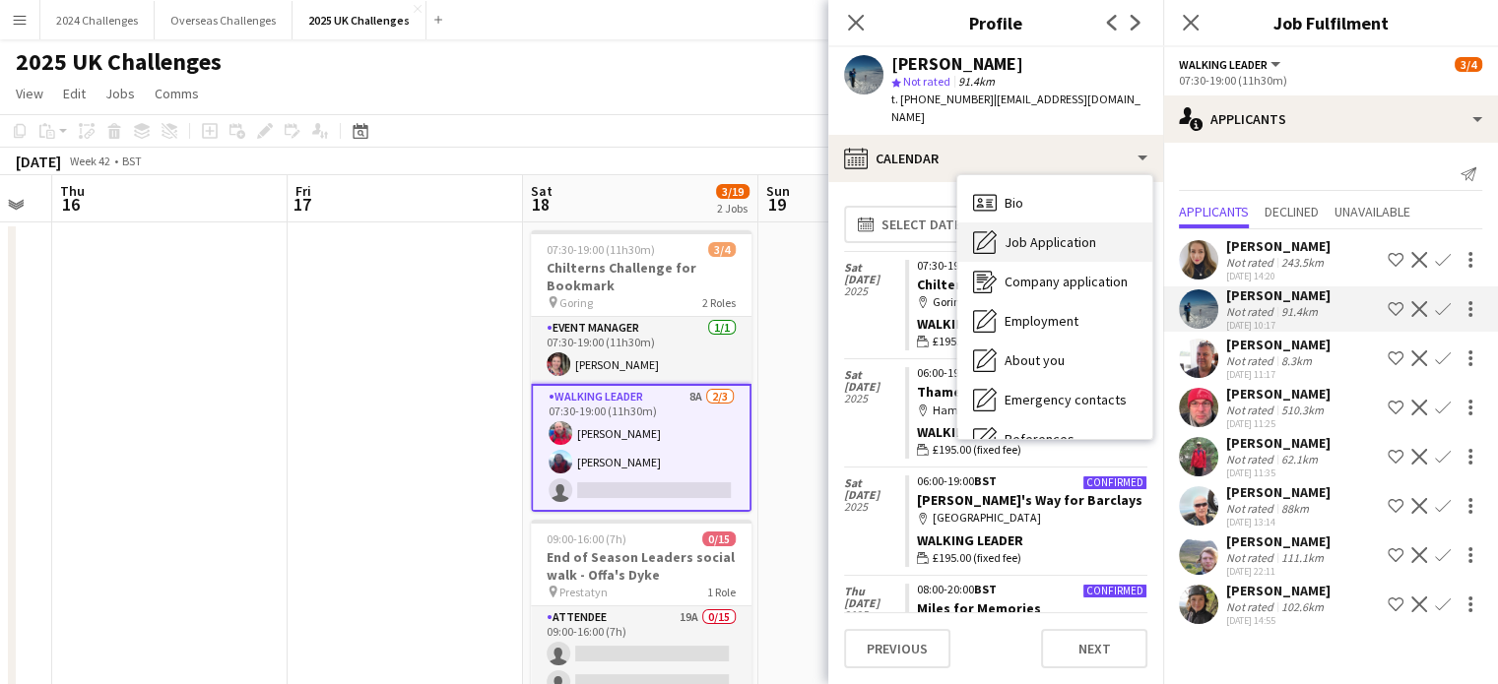
click at [1039, 233] on span "Job Application" at bounding box center [1050, 242] width 92 height 18
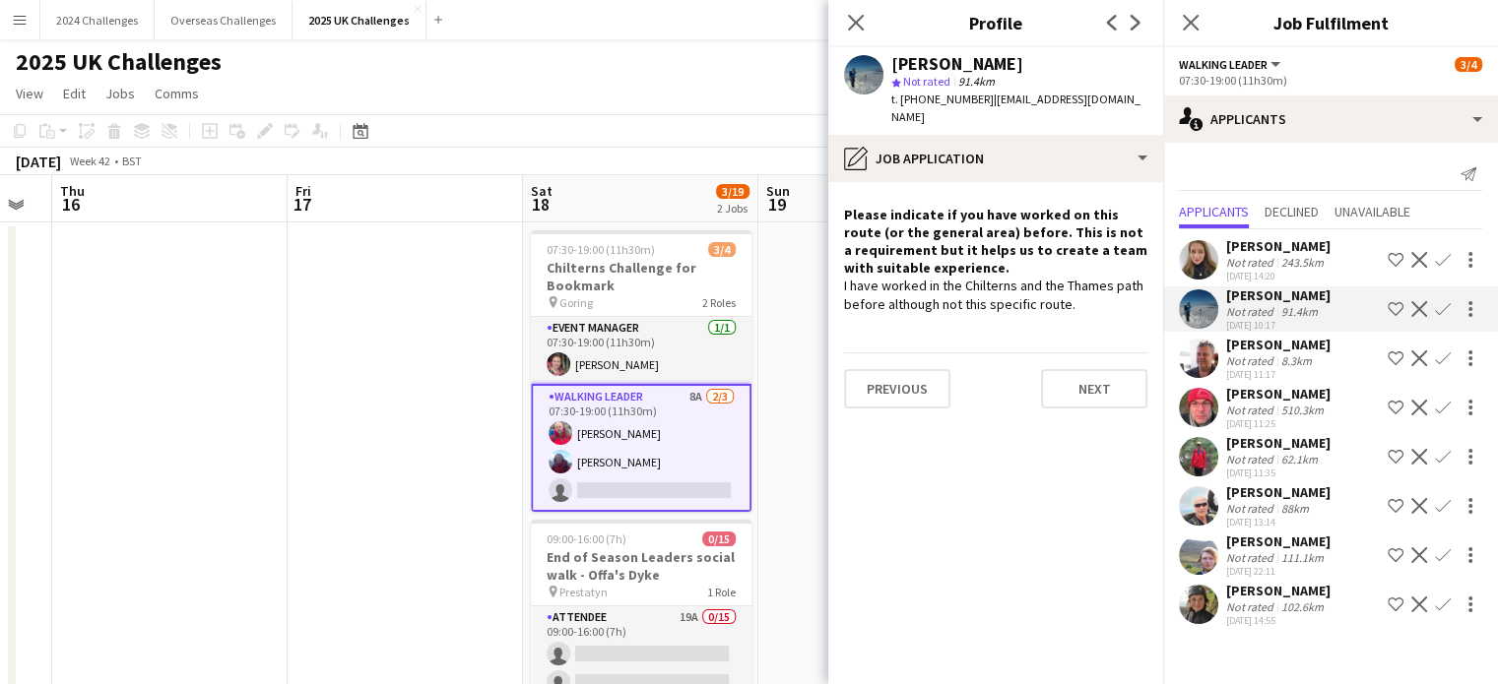
click at [1246, 450] on div "[PERSON_NAME]" at bounding box center [1278, 443] width 104 height 18
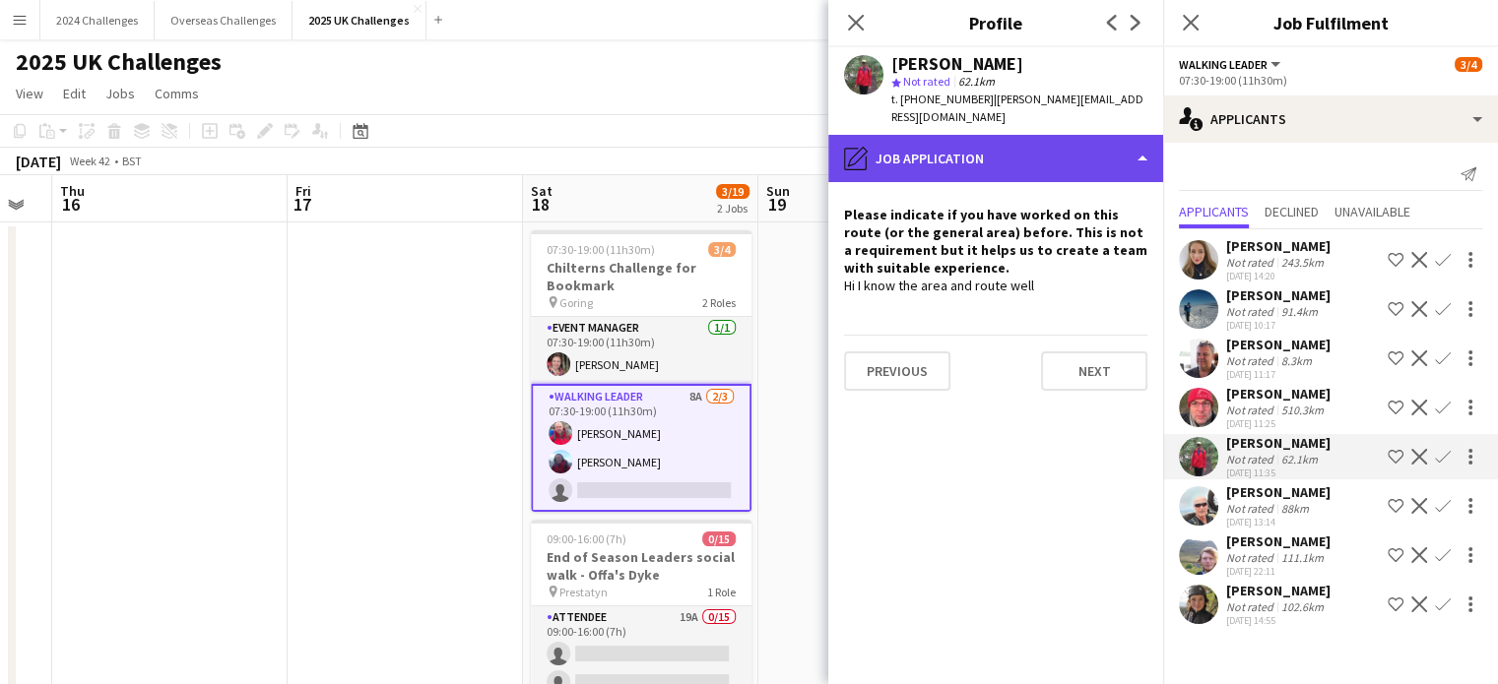
click at [1146, 135] on div "pencil4 Job Application" at bounding box center [995, 158] width 335 height 47
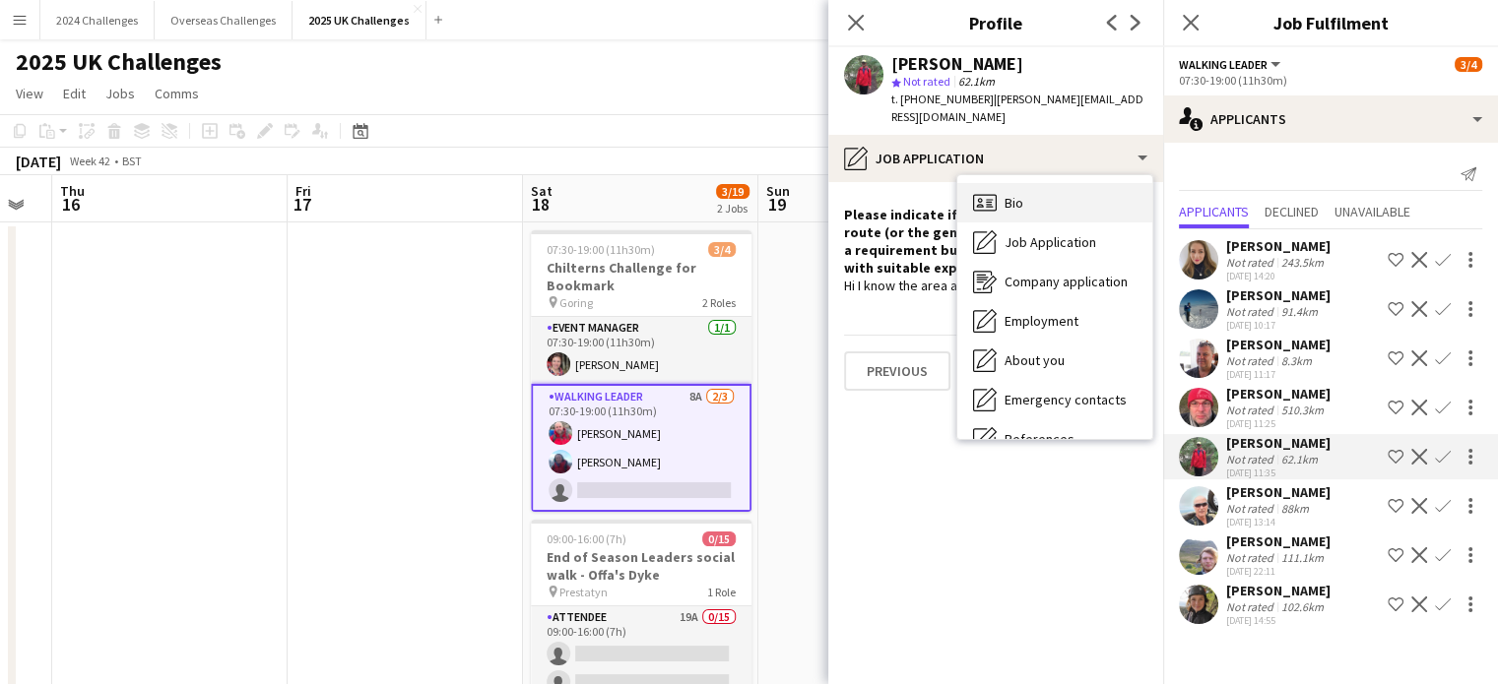
click at [1071, 203] on div "Bio Bio" at bounding box center [1054, 202] width 195 height 39
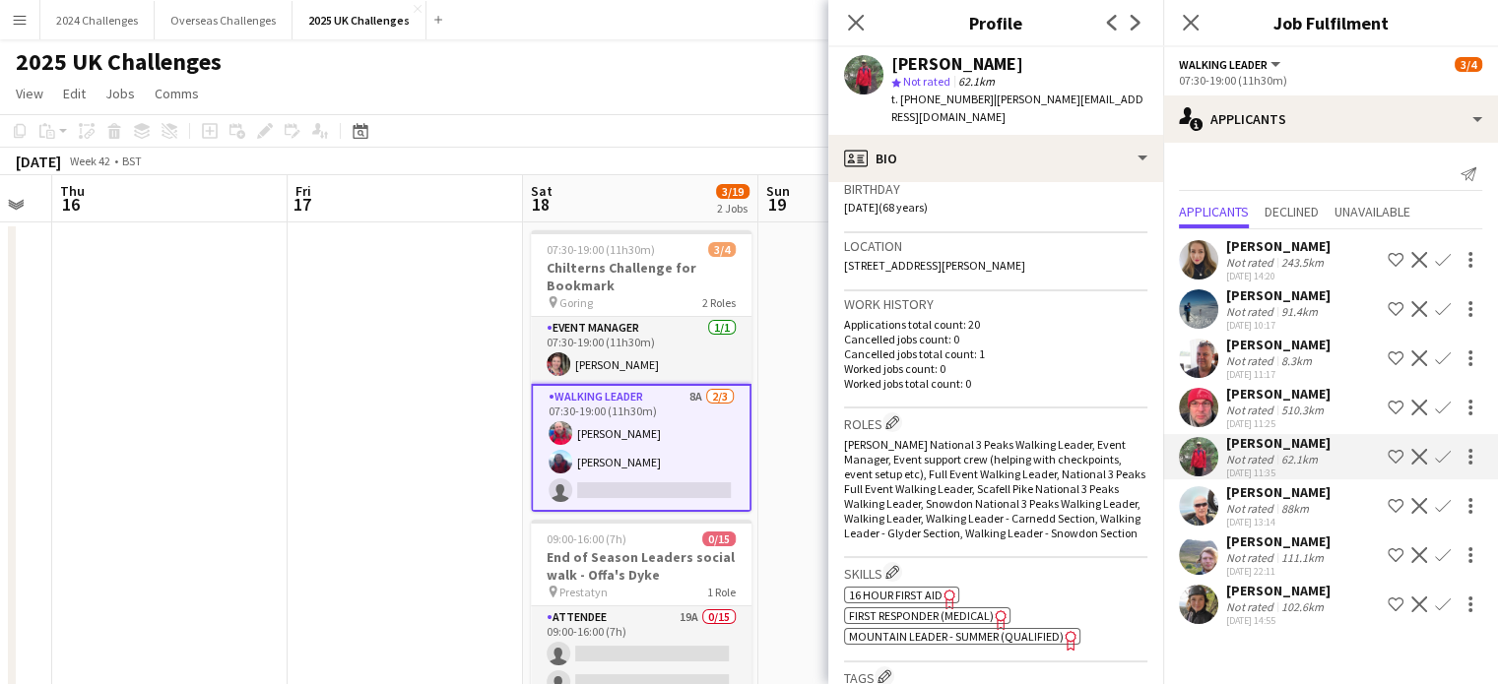
scroll to position [492, 0]
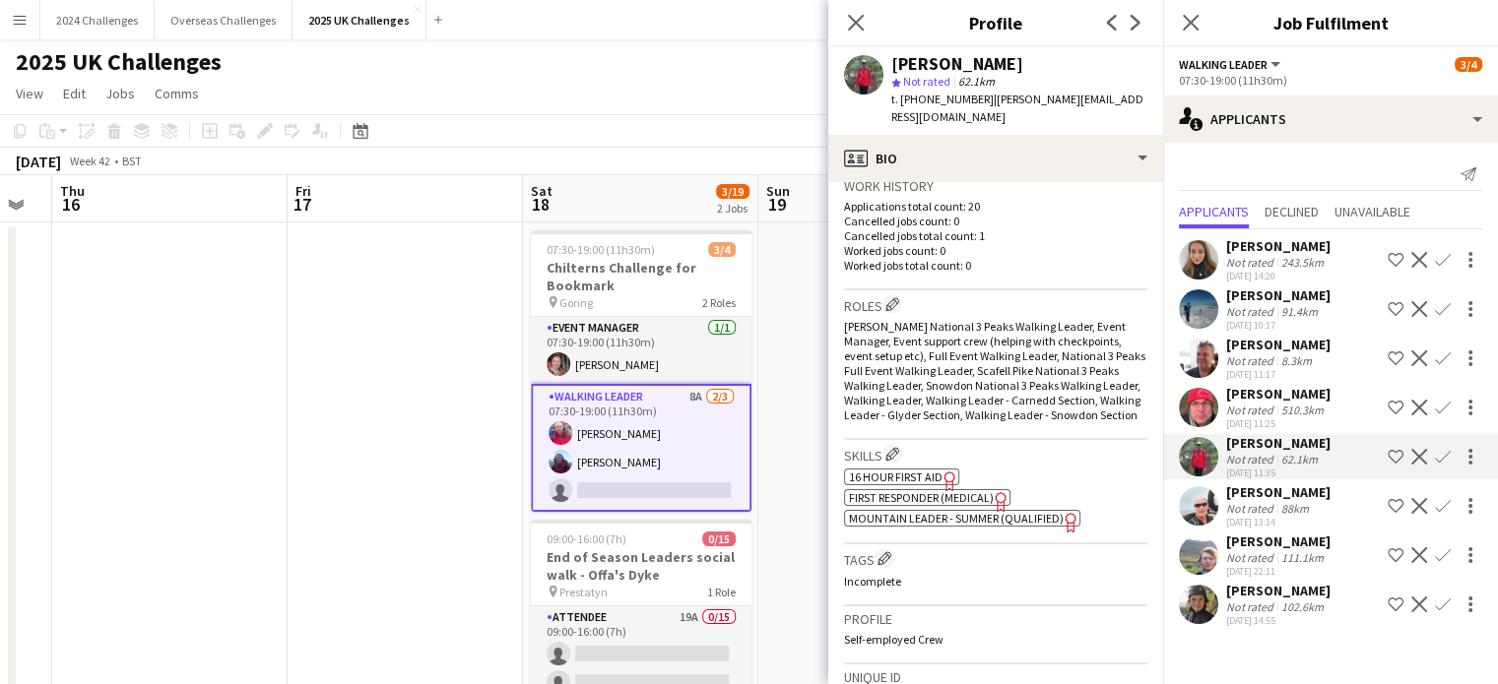
click at [965, 526] on span "Mountain Leader - Summer (Qualified)" at bounding box center [956, 518] width 215 height 15
click at [1436, 452] on app-icon "Confirm" at bounding box center [1443, 457] width 16 height 16
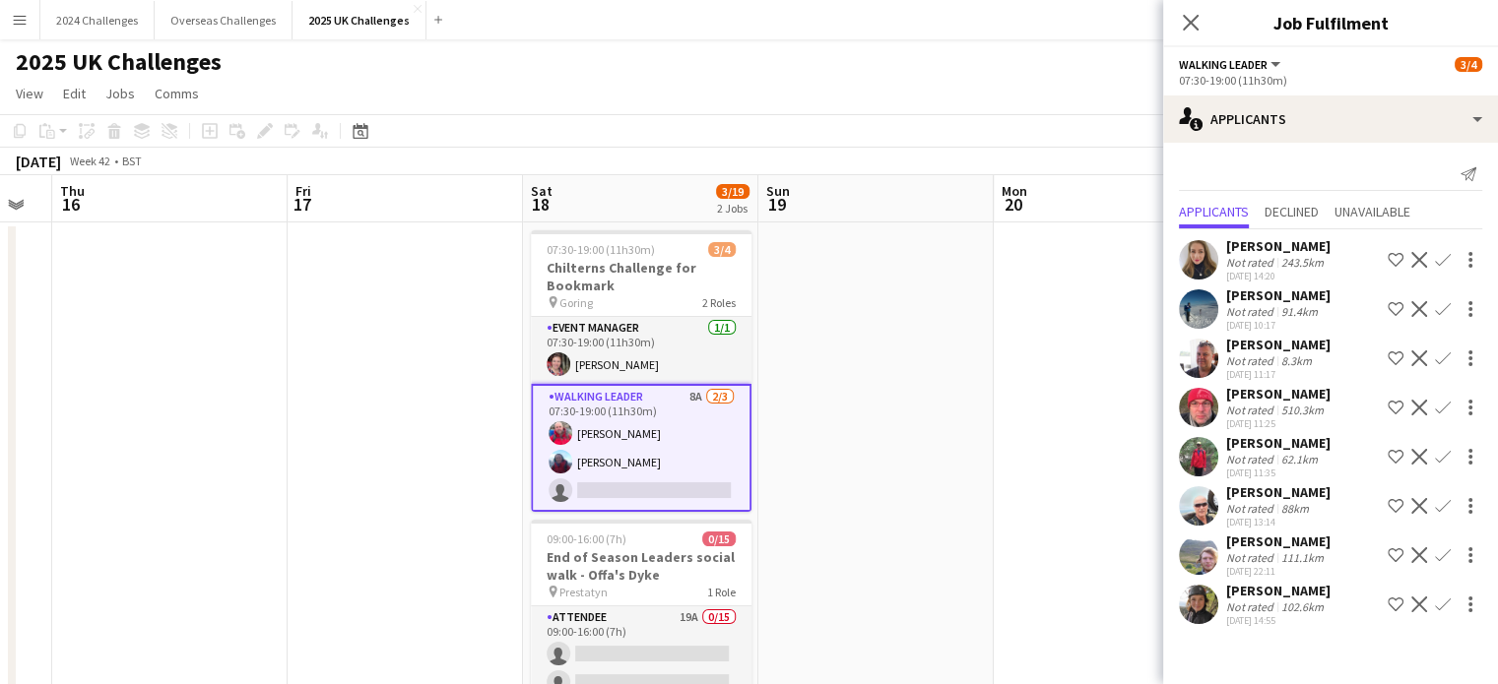
click at [1438, 457] on app-icon "Confirm" at bounding box center [1443, 457] width 16 height 16
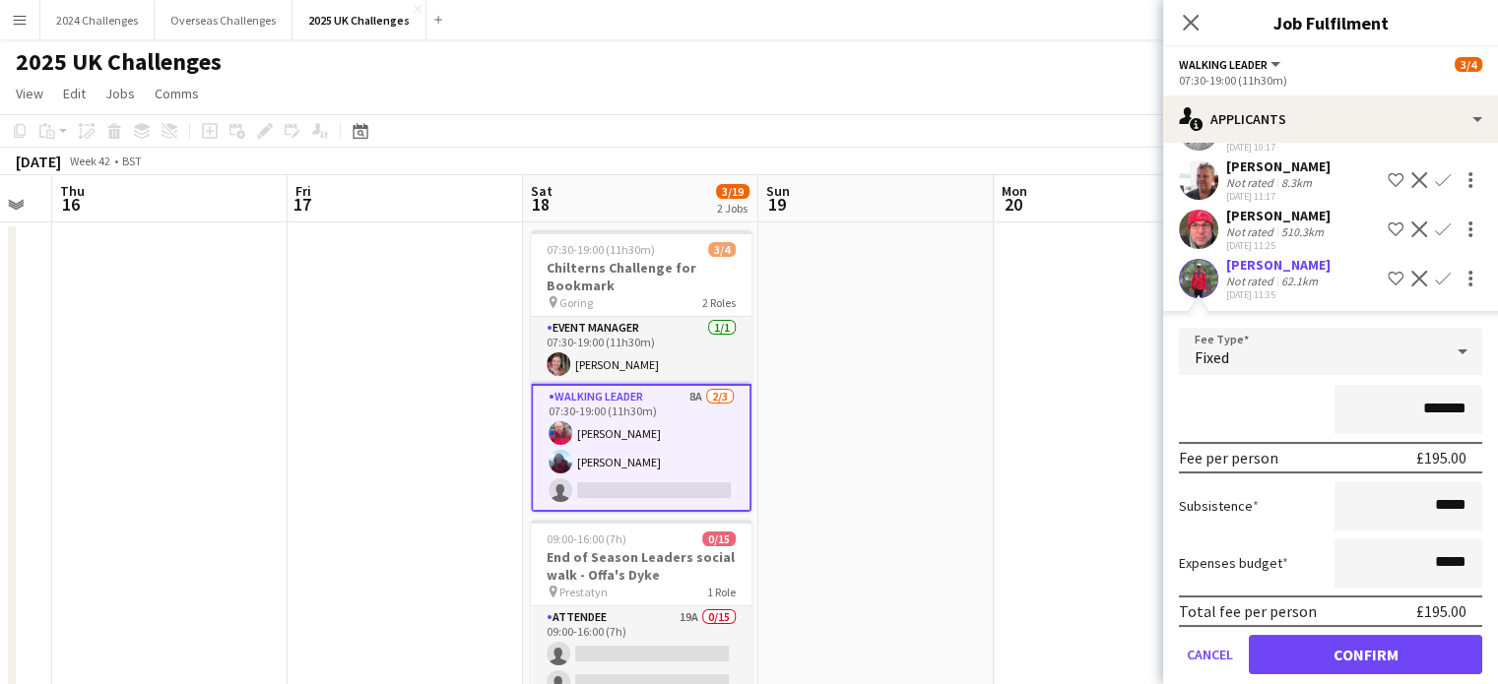
scroll to position [295, 0]
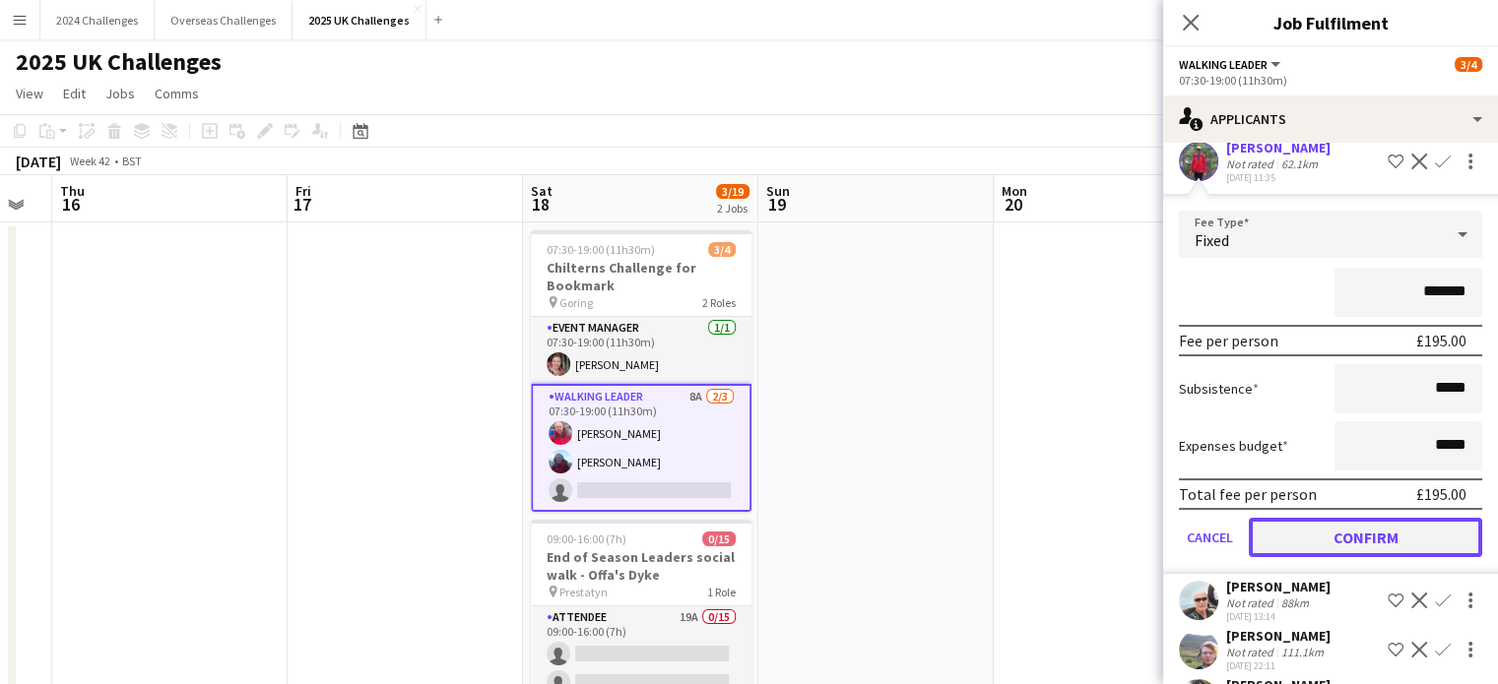
click at [1416, 541] on button "Confirm" at bounding box center [1365, 537] width 233 height 39
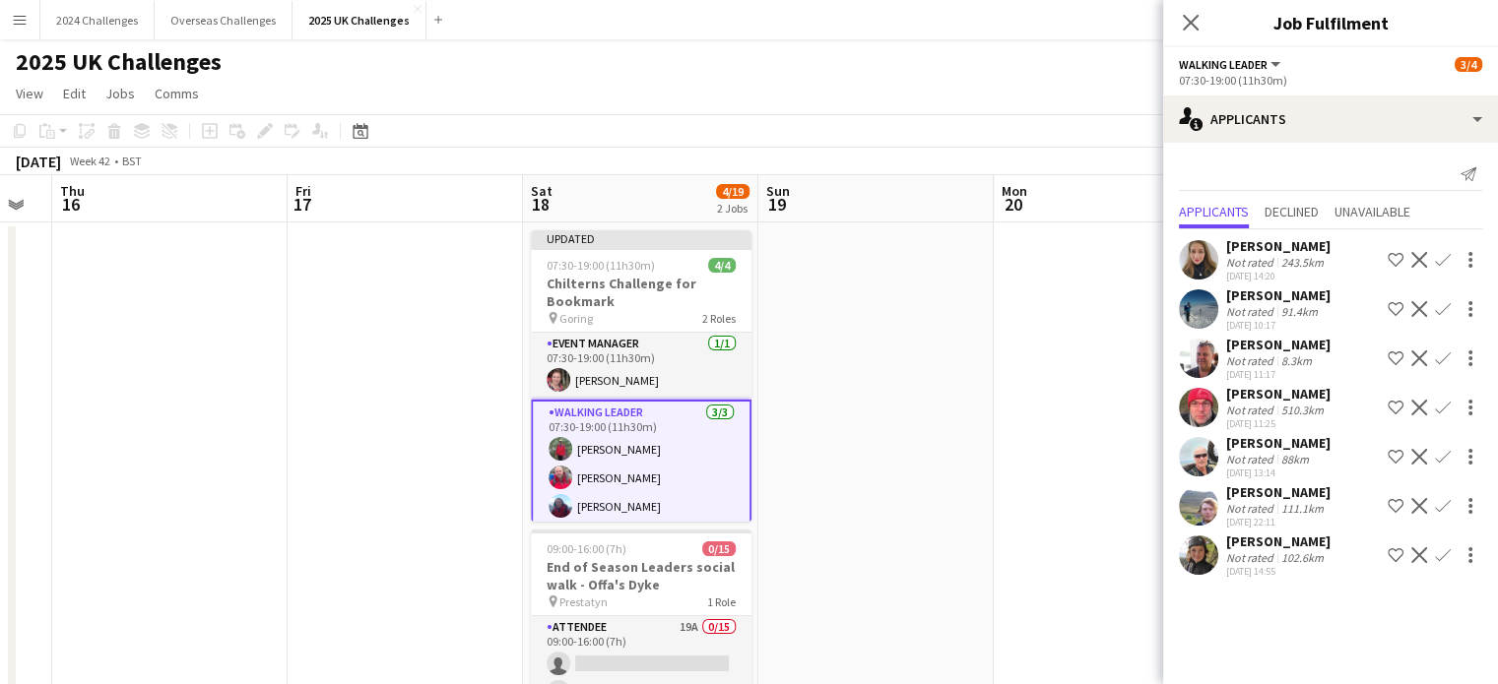
scroll to position [0, 0]
click at [1040, 77] on app-page-menu "View Day view expanded Day view collapsed Month view Date picker Jump to [DATE]…" at bounding box center [749, 95] width 1498 height 37
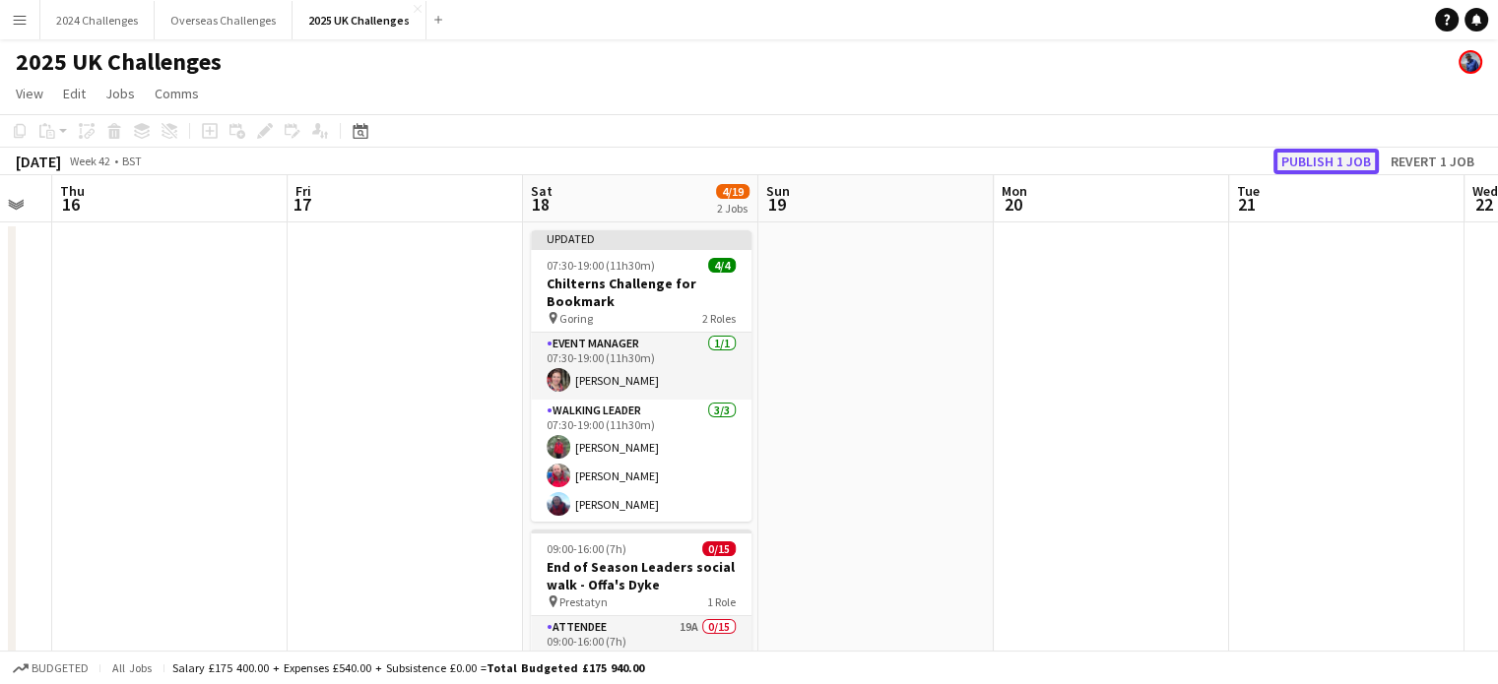
click at [1322, 157] on button "Publish 1 job" at bounding box center [1325, 162] width 105 height 26
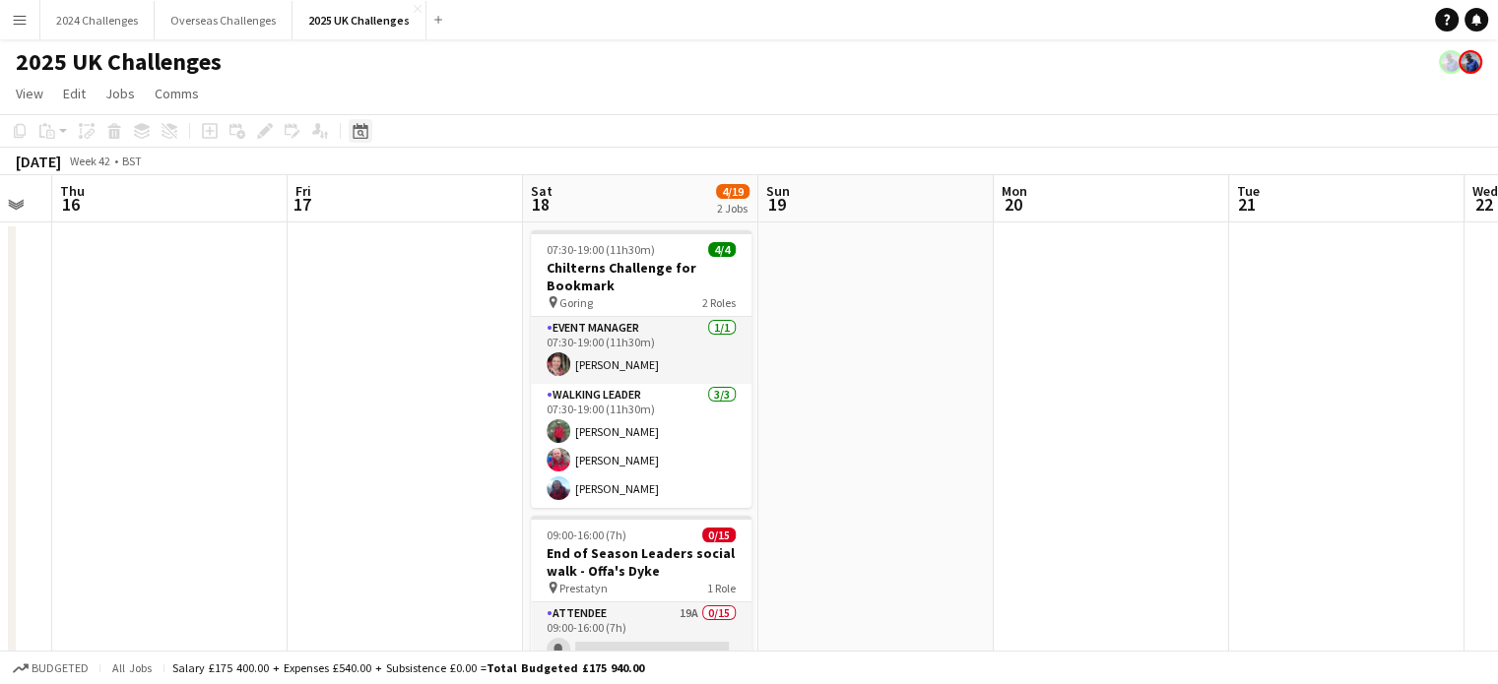
click at [355, 133] on icon "Date picker" at bounding box center [361, 131] width 16 height 16
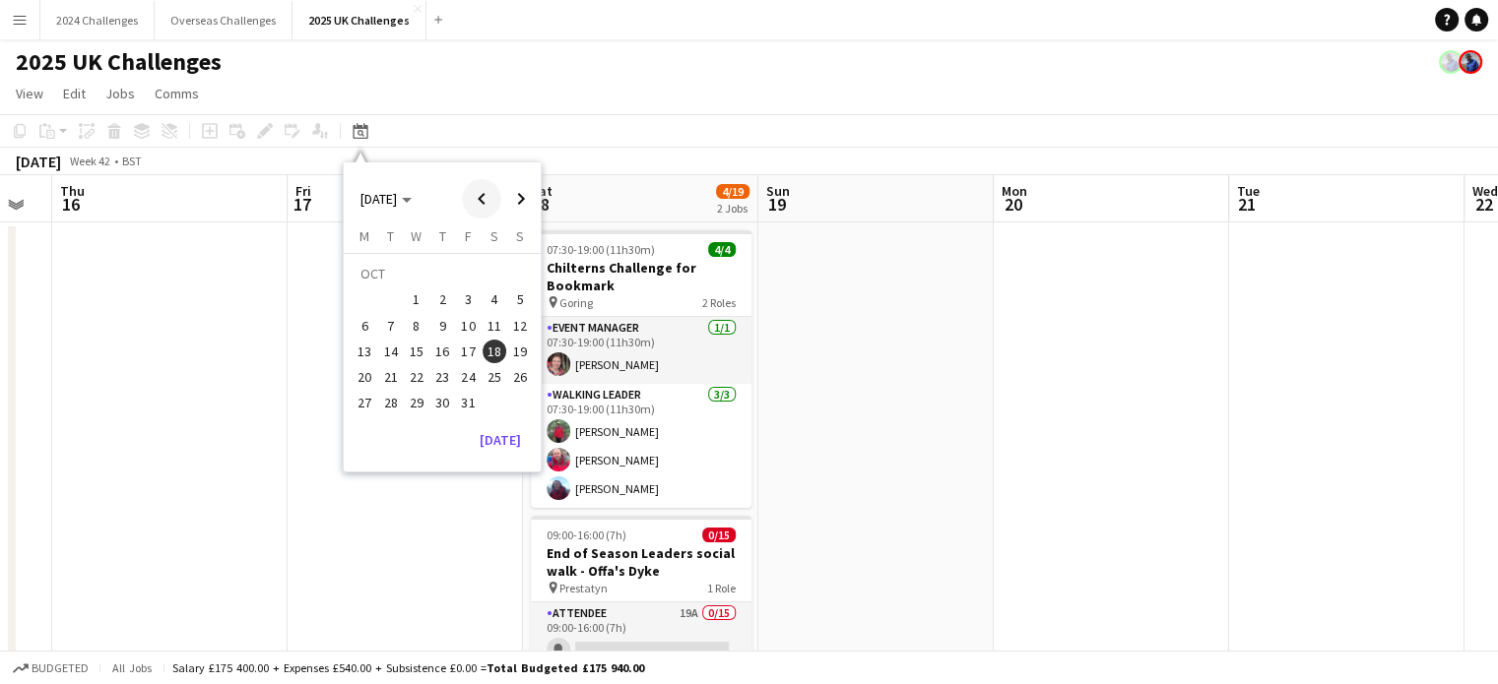
click at [468, 194] on span "Previous month" at bounding box center [481, 198] width 39 height 39
click at [424, 373] on span "24" at bounding box center [417, 377] width 24 height 24
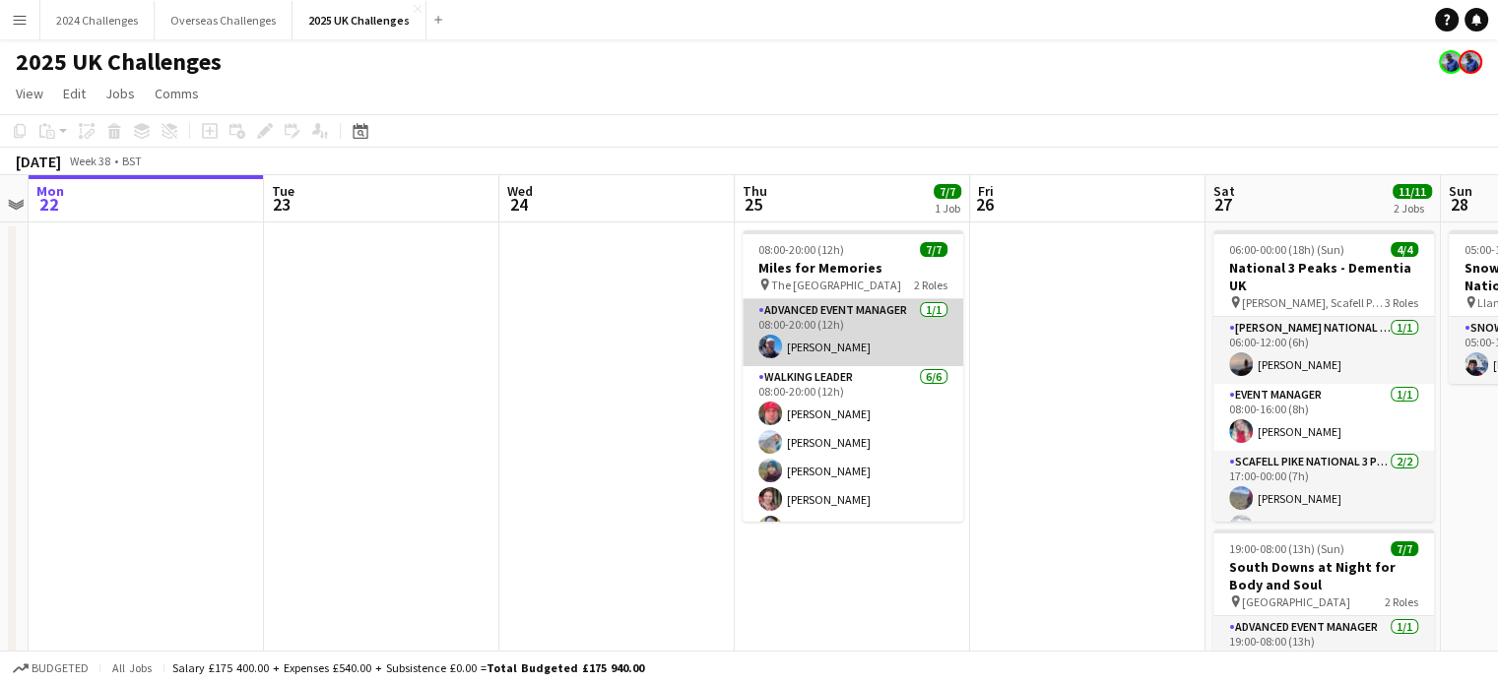
click at [833, 350] on app-card-role "Advanced Event Manager [DATE] 08:00-20:00 (12h) [PERSON_NAME]" at bounding box center [853, 332] width 221 height 67
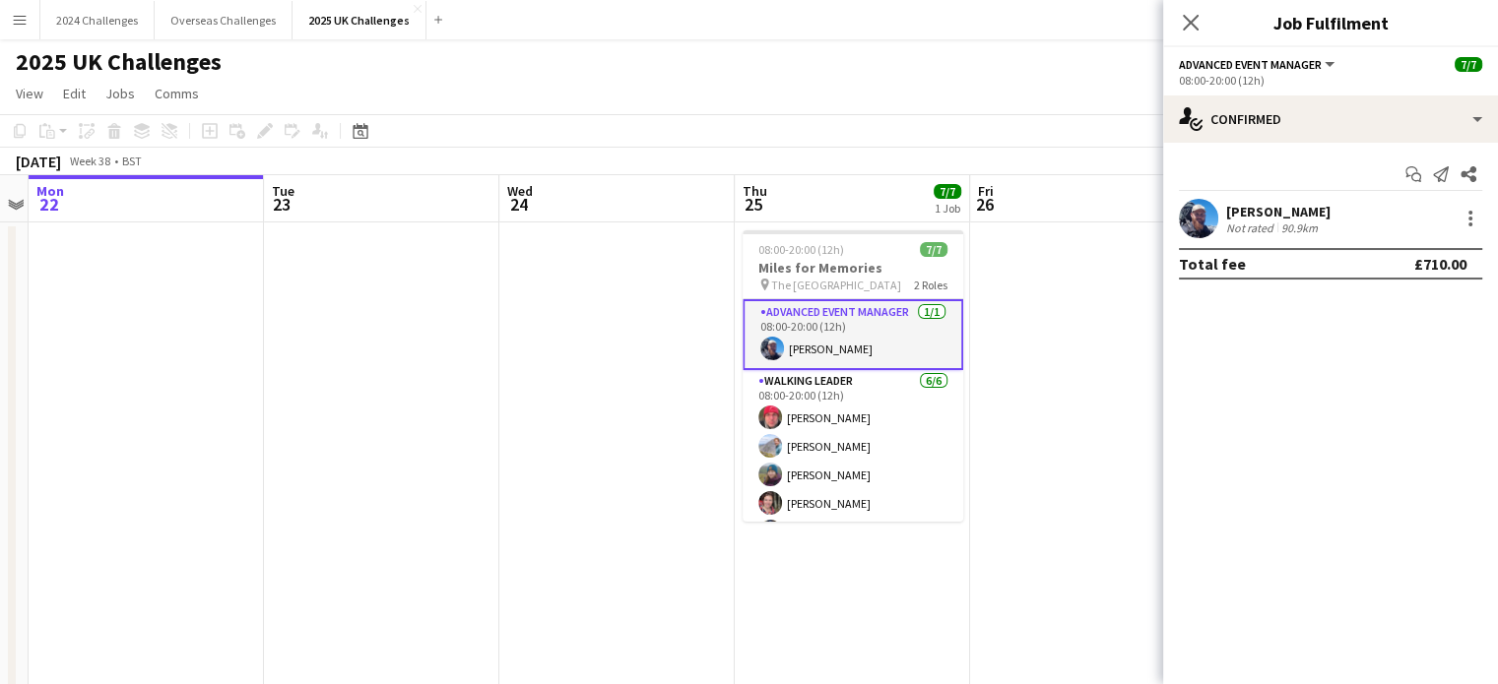
click at [1256, 212] on div "[PERSON_NAME]" at bounding box center [1278, 212] width 104 height 18
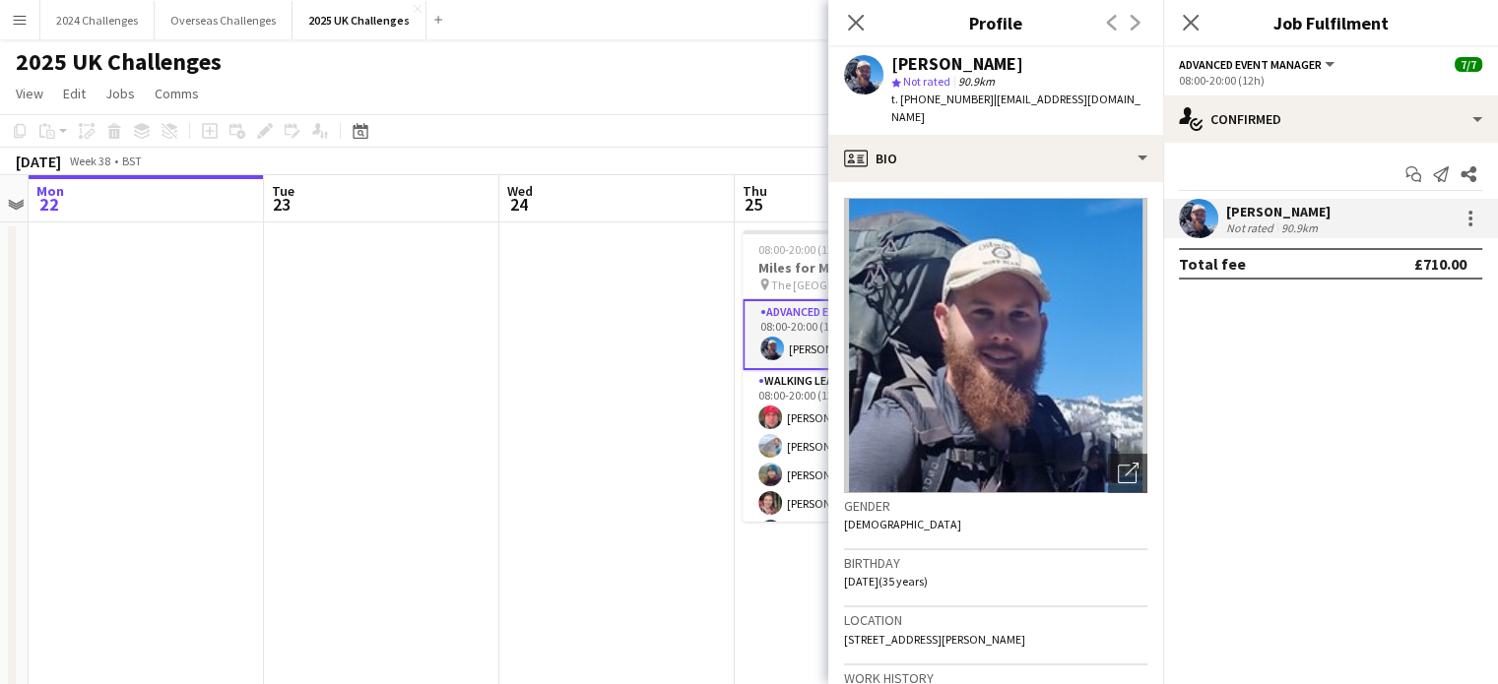
drag, startPoint x: 981, startPoint y: 97, endPoint x: 919, endPoint y: 95, distance: 62.1
click at [919, 95] on span "t. [PHONE_NUMBER]" at bounding box center [942, 99] width 102 height 15
copy span "07795086840"
click at [654, 70] on div "2025 UK Challenges" at bounding box center [749, 57] width 1498 height 37
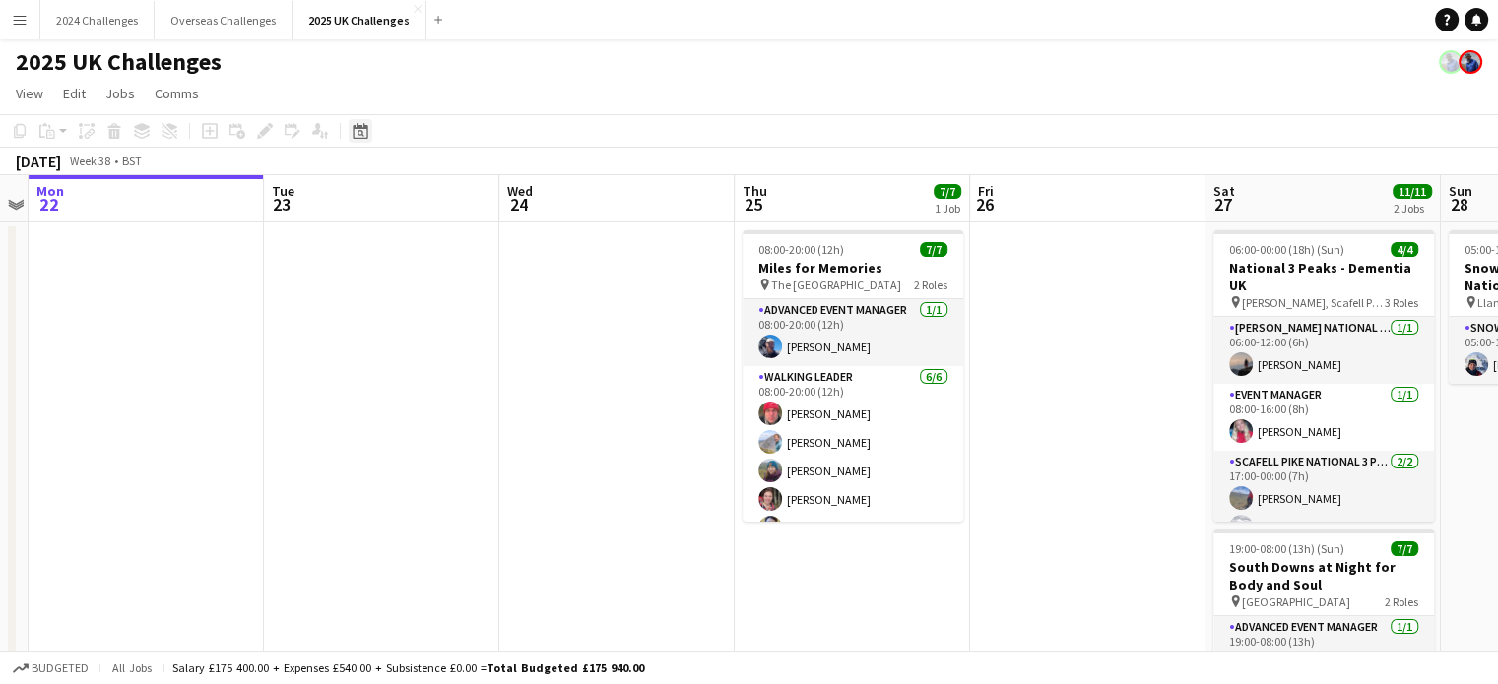
click at [362, 140] on div "Date picker" at bounding box center [361, 131] width 24 height 24
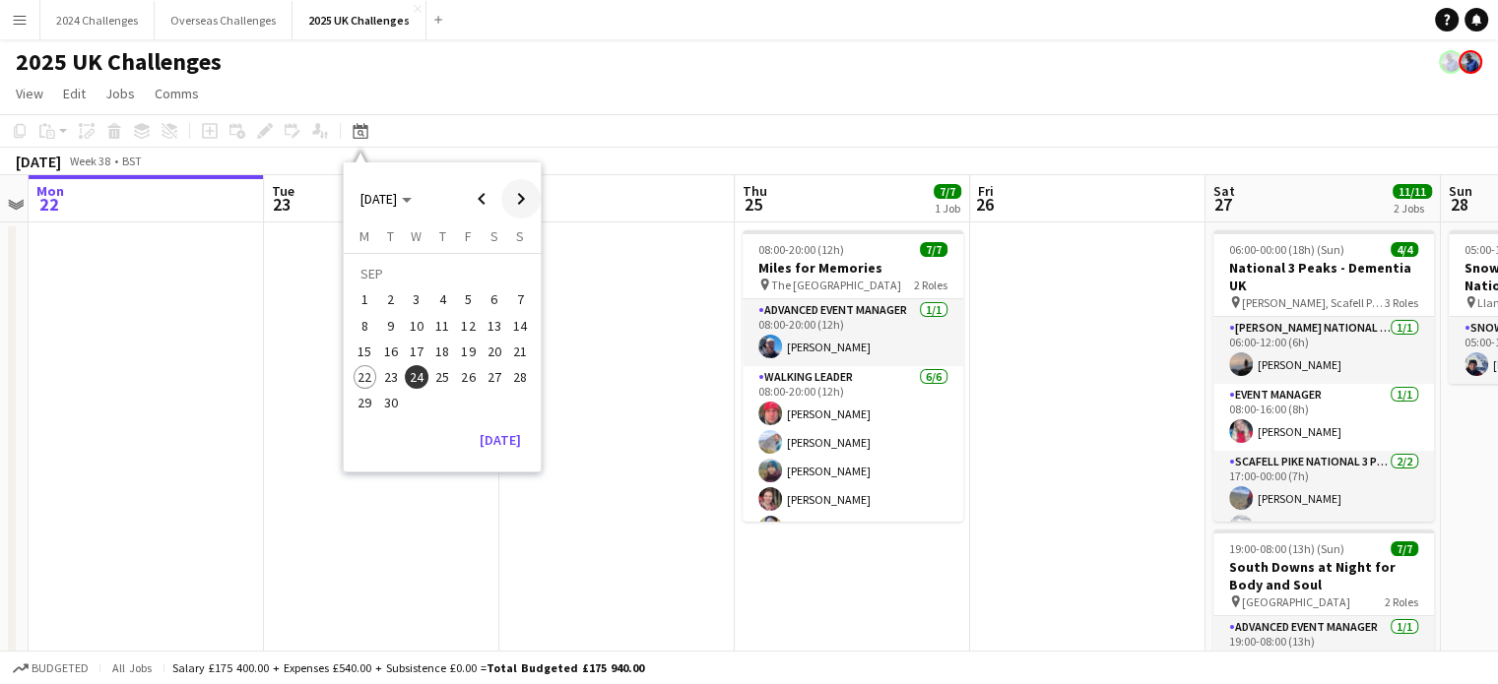
click at [511, 194] on span "Next month" at bounding box center [520, 198] width 39 height 39
click at [491, 350] on span "18" at bounding box center [495, 352] width 24 height 24
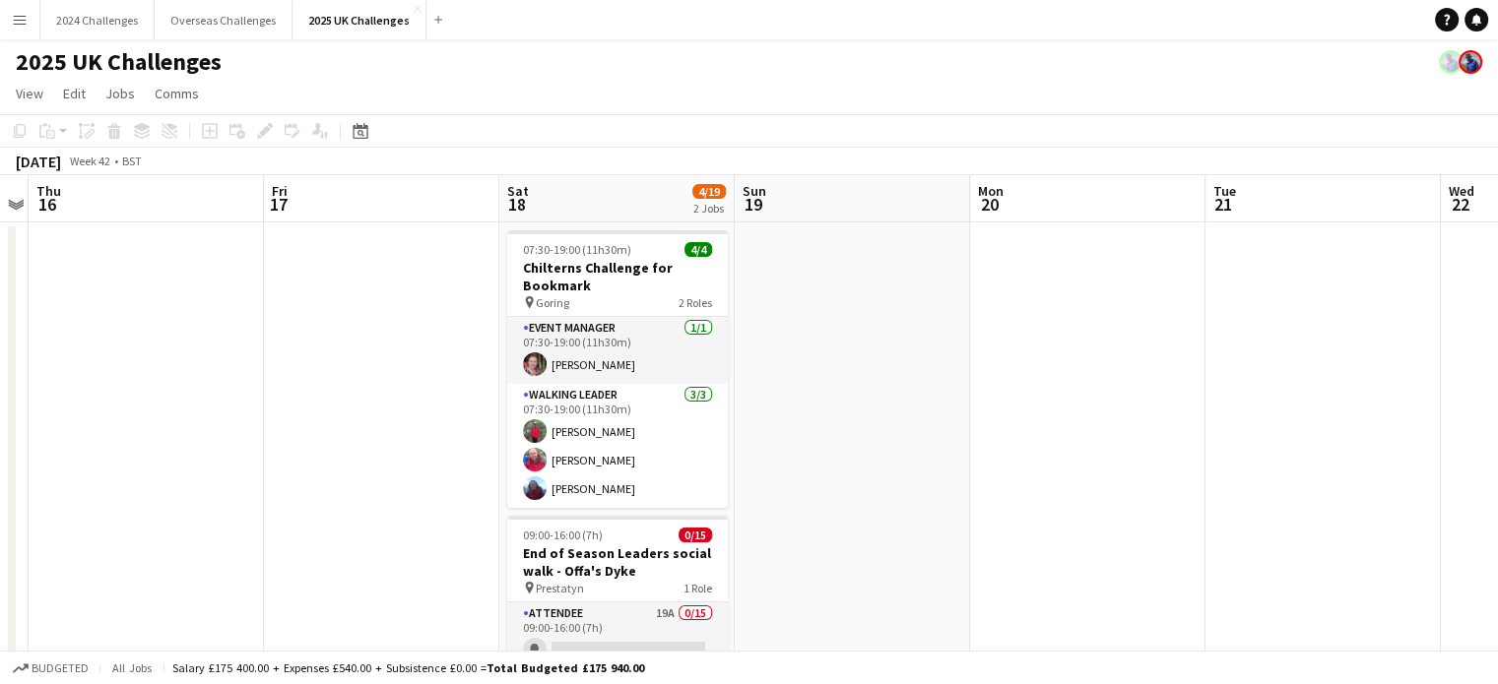
click at [376, 125] on app-toolbar "Copy Paste Paste Ctrl+V Paste with crew Ctrl+Shift+V Paste linked Job [GEOGRAPH…" at bounding box center [749, 130] width 1498 height 33
click at [361, 132] on icon "Date picker" at bounding box center [361, 131] width 16 height 16
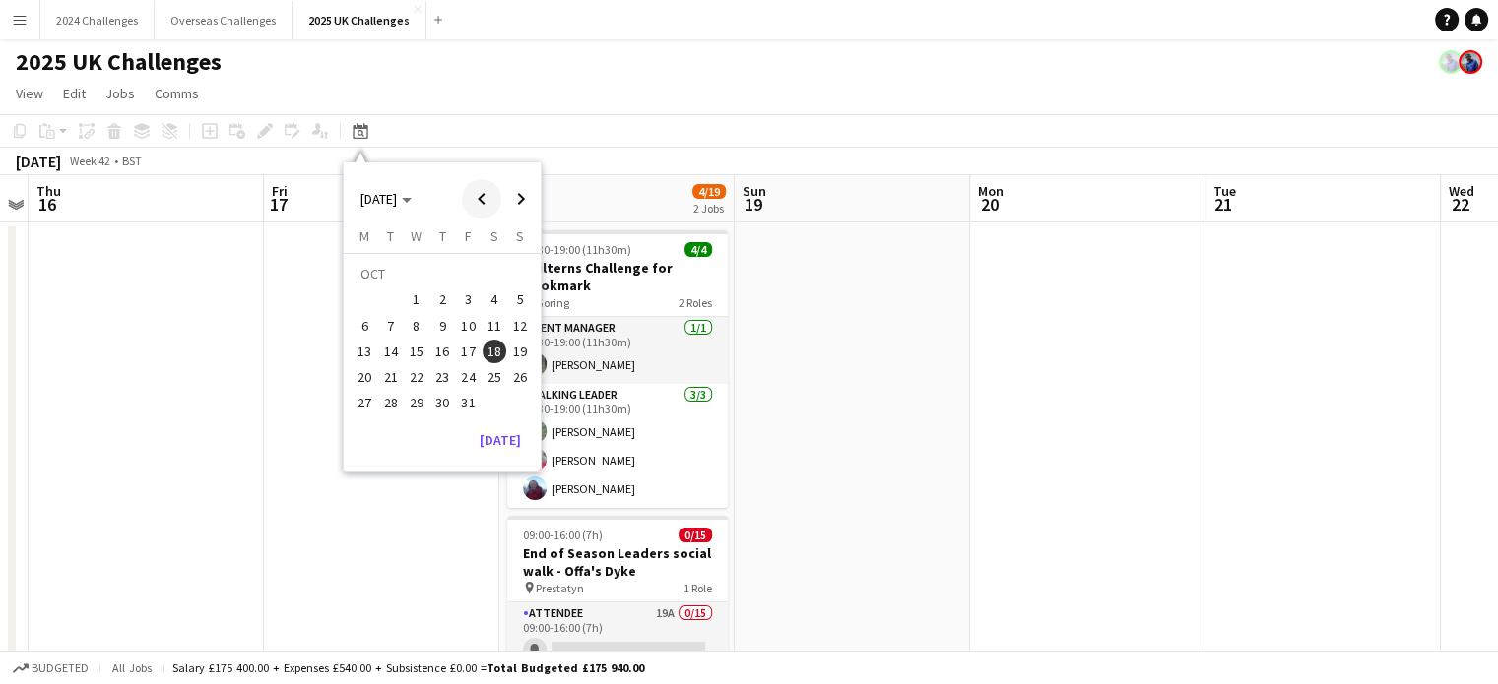
click at [480, 200] on span "Previous month" at bounding box center [481, 198] width 39 height 39
click at [427, 356] on button "17" at bounding box center [417, 352] width 26 height 26
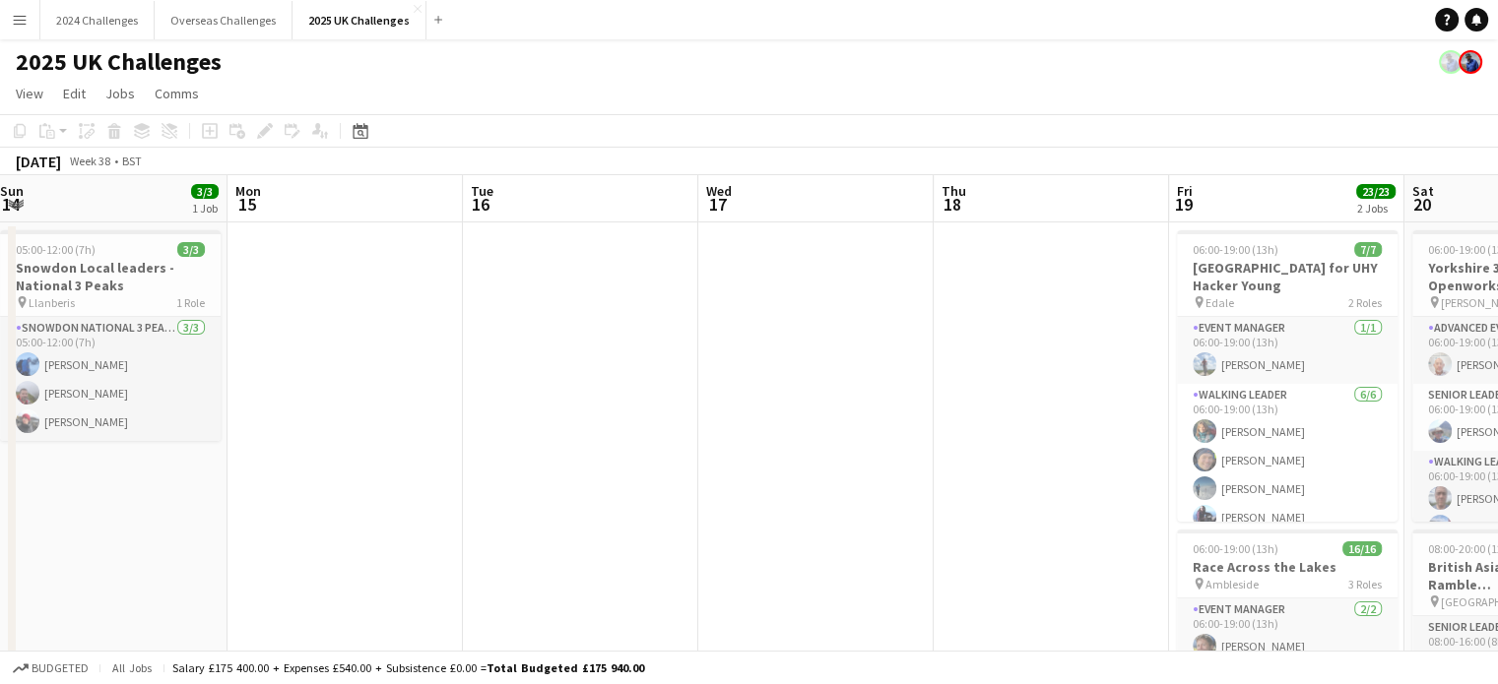
drag, startPoint x: 905, startPoint y: 387, endPoint x: 632, endPoint y: 360, distance: 274.1
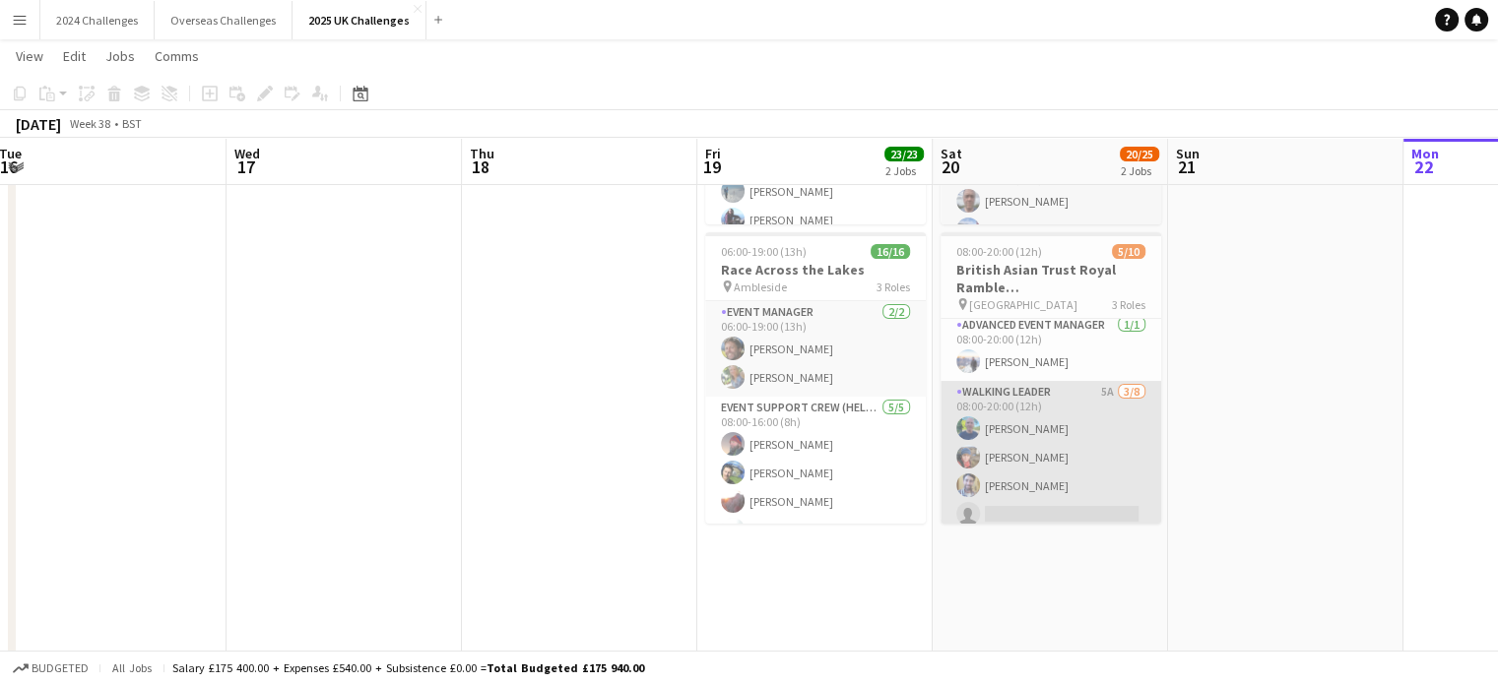
scroll to position [98, 0]
click at [1032, 430] on app-card-role "Walking Leader 5A [DATE] 08:00-20:00 (12h) [PERSON_NAME] [PERSON_NAME] [PERSON_…" at bounding box center [1050, 488] width 221 height 267
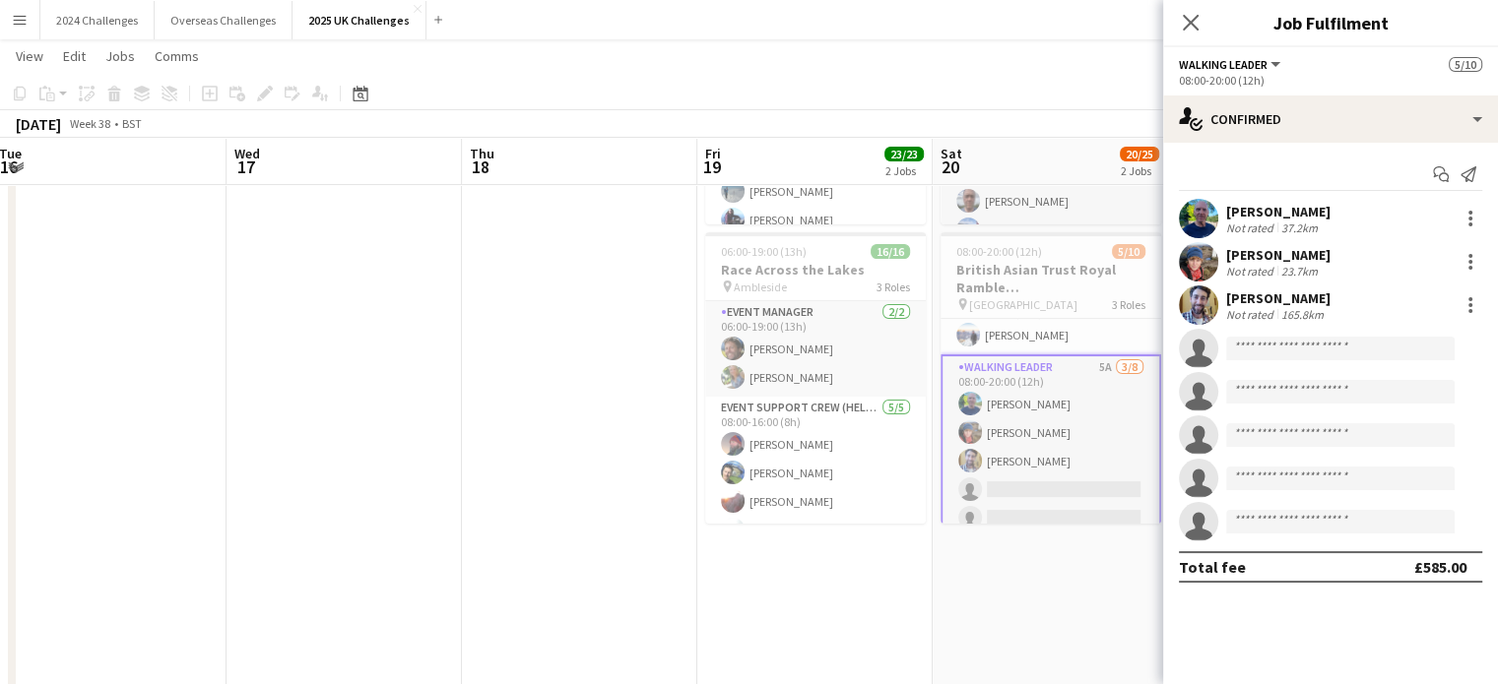
click at [1294, 255] on div "[PERSON_NAME]" at bounding box center [1278, 255] width 104 height 18
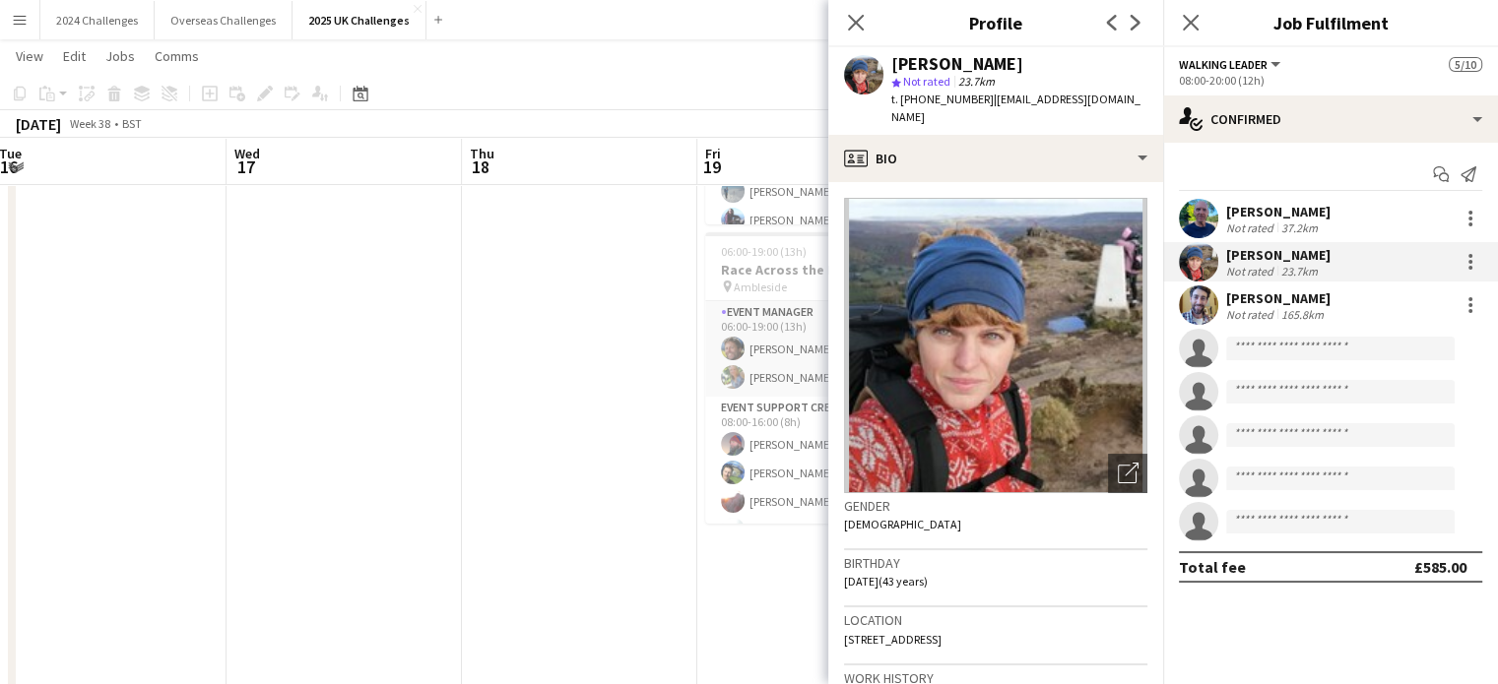
click at [732, 62] on app-page-menu "View Day view expanded Day view collapsed Month view Date picker Jump to [DATE]…" at bounding box center [749, 57] width 1498 height 37
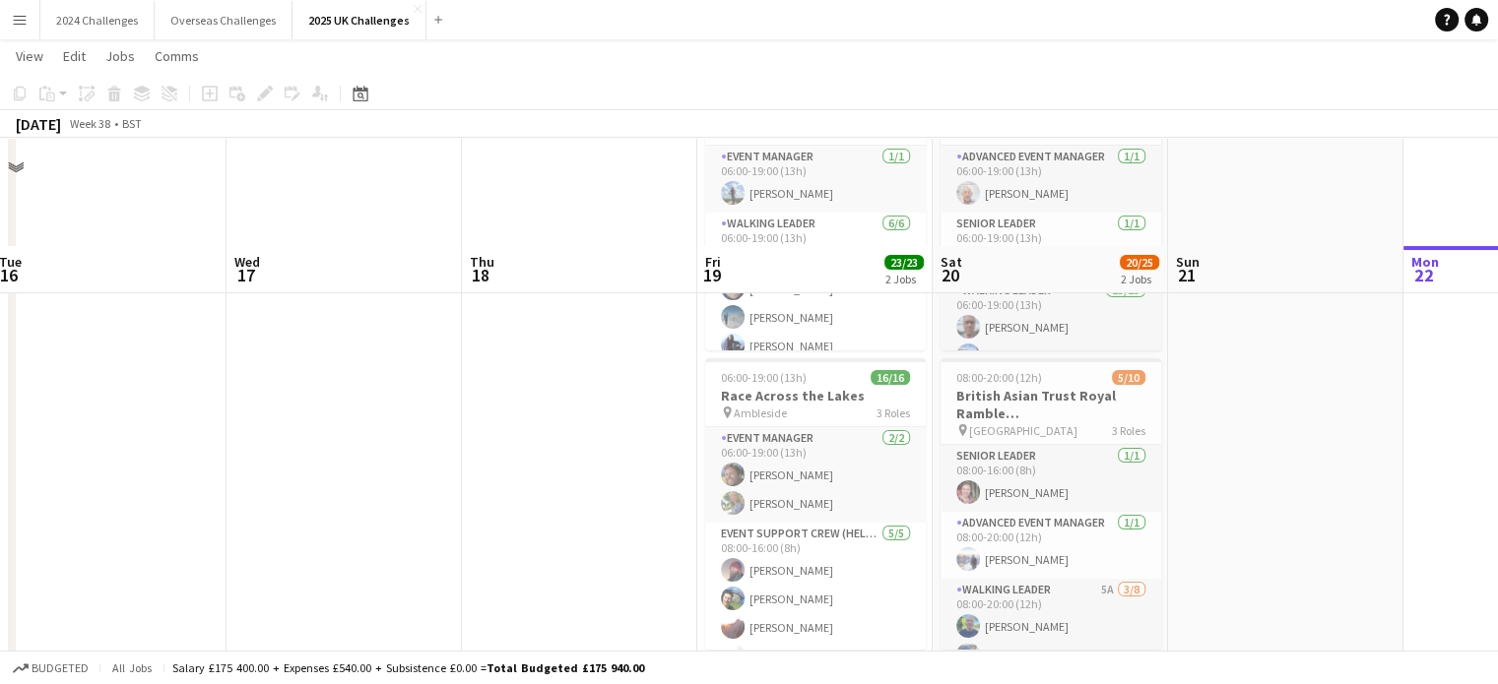
scroll to position [0, 0]
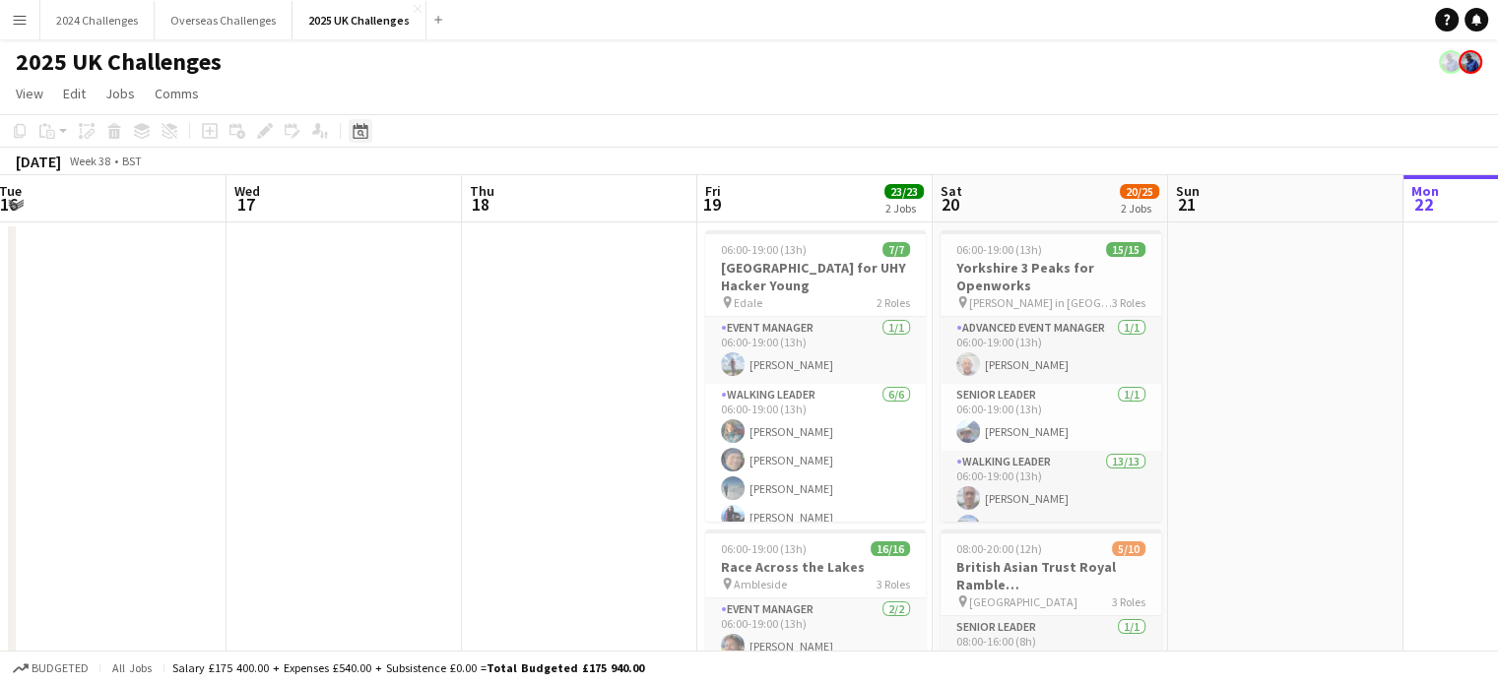
click at [370, 133] on div "Date picker" at bounding box center [361, 131] width 24 height 24
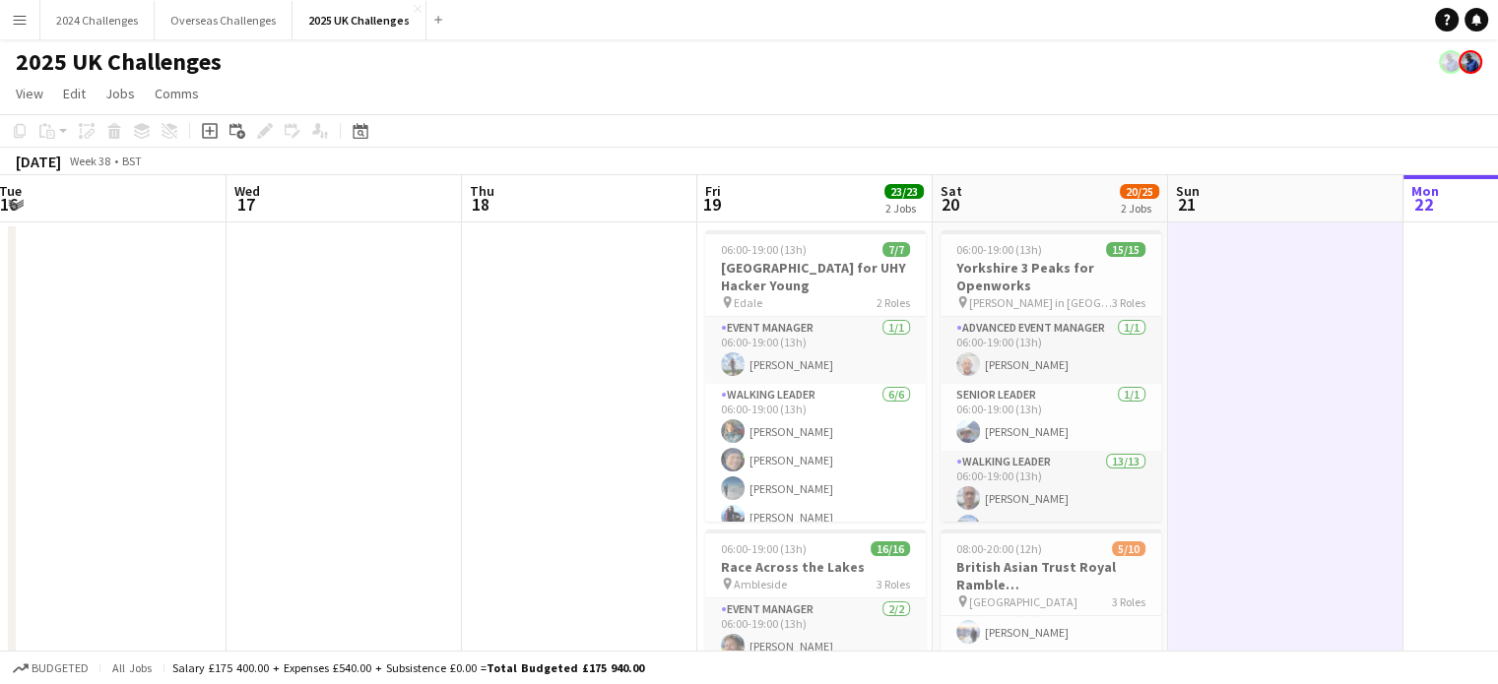
click at [1237, 103] on app-page-menu "View Day view expanded Day view collapsed Month view Date picker Jump to [DATE]…" at bounding box center [749, 95] width 1498 height 37
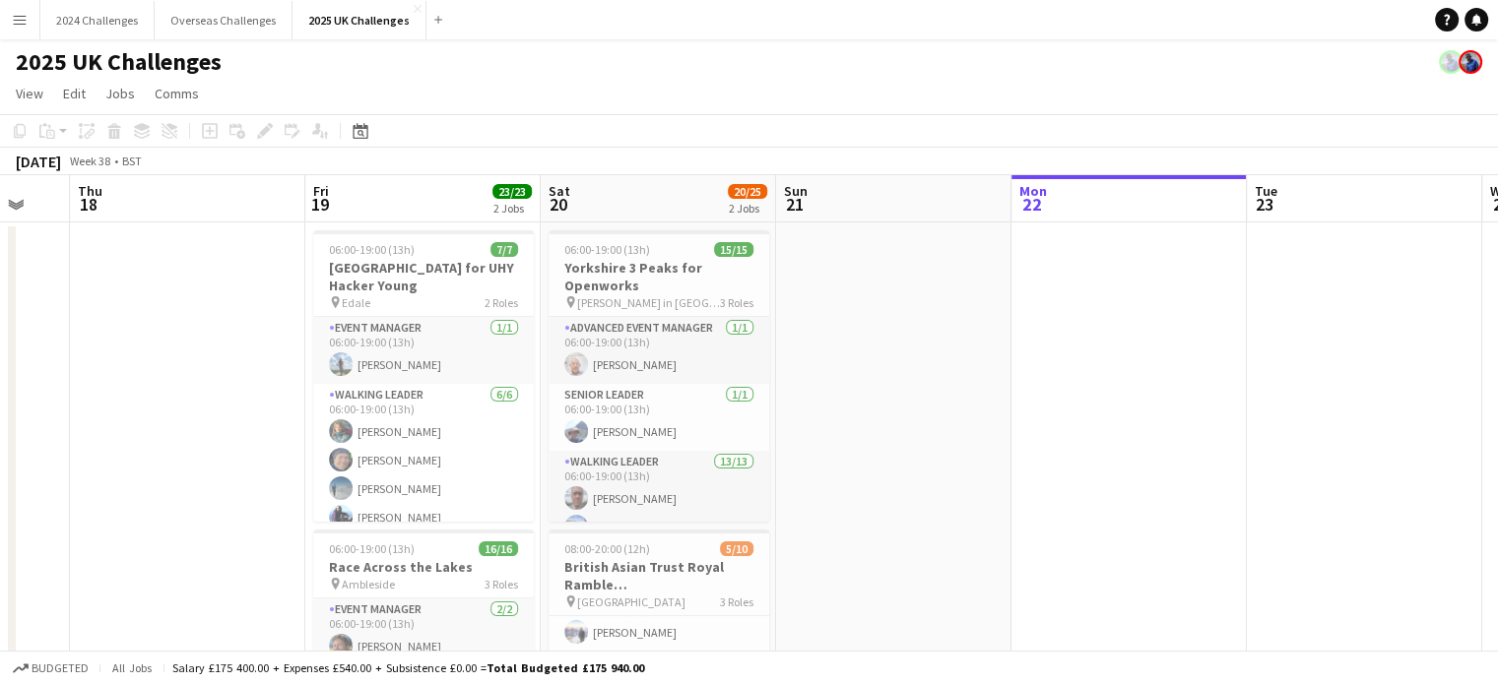
scroll to position [0, 873]
drag, startPoint x: 1270, startPoint y: 347, endPoint x: 876, endPoint y: 312, distance: 395.4
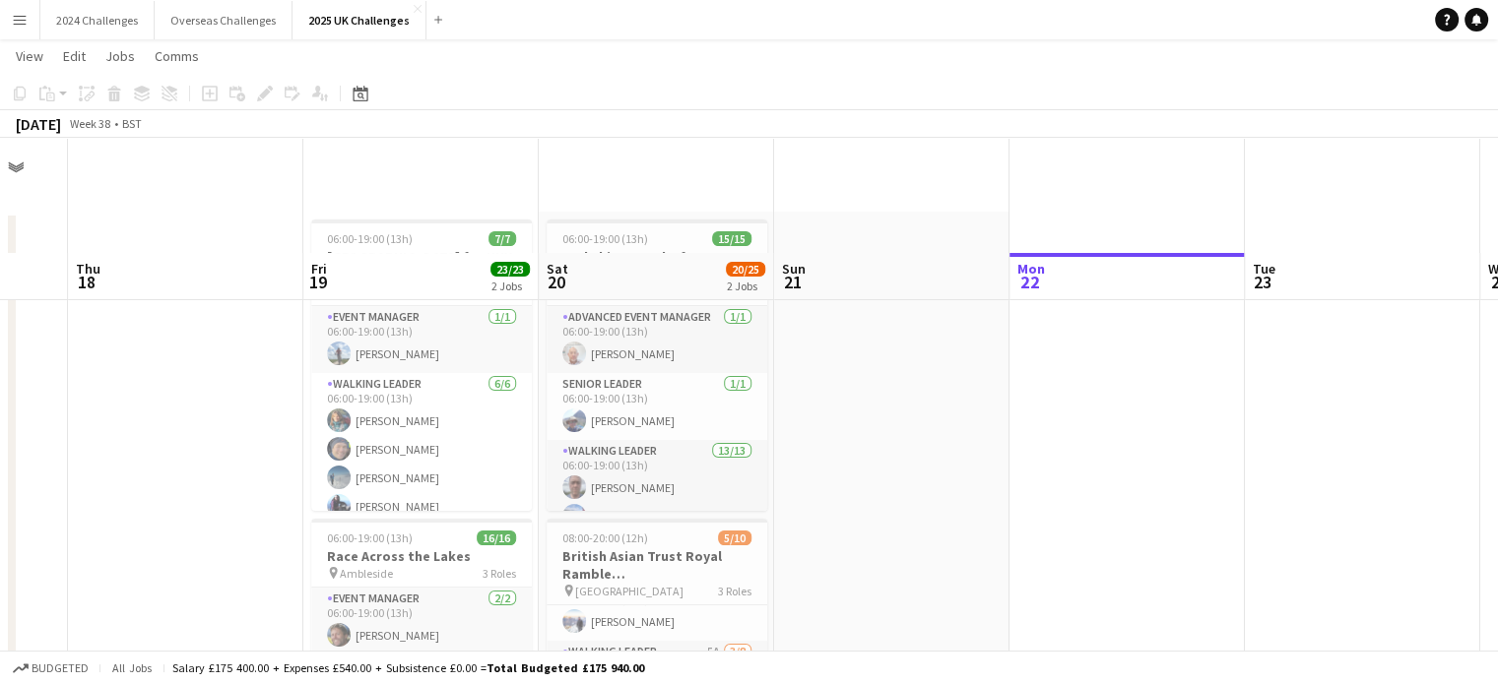
scroll to position [0, 0]
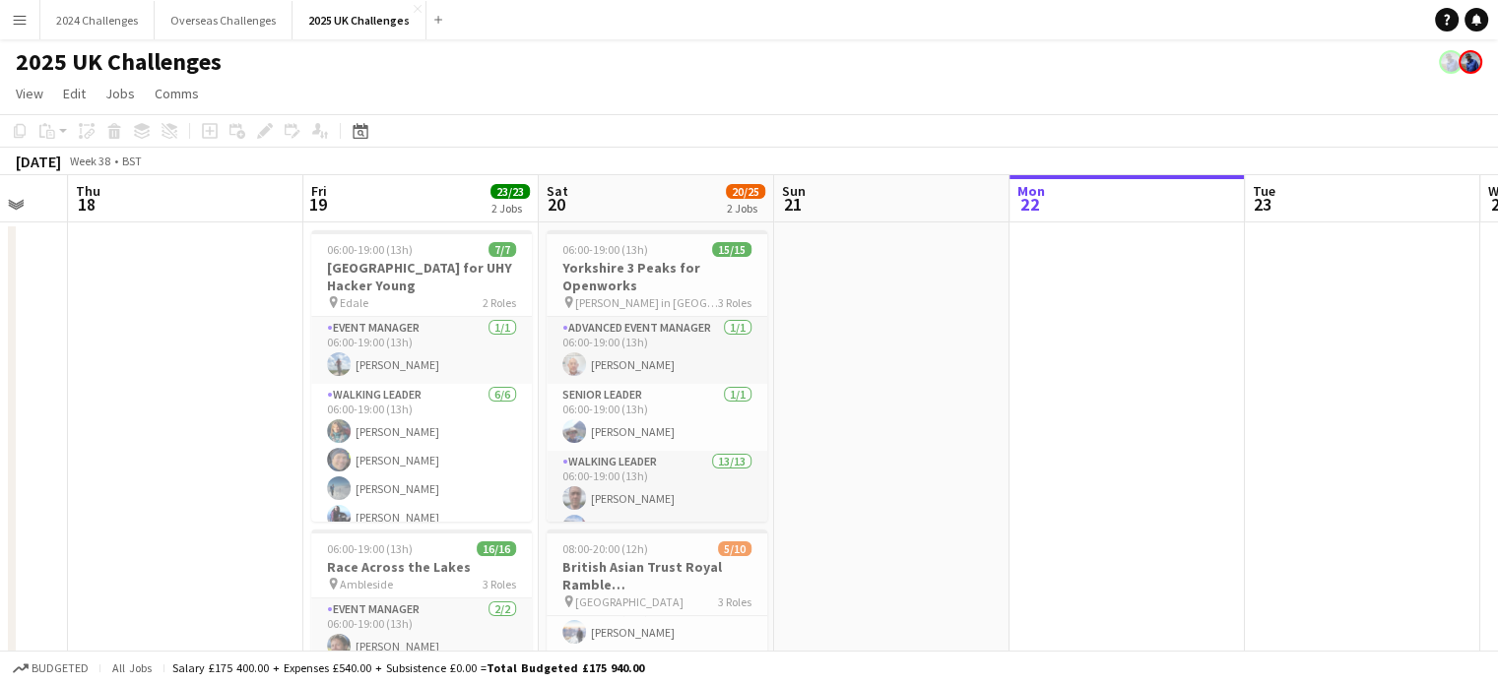
click at [930, 62] on div "2025 UK Challenges" at bounding box center [749, 57] width 1498 height 37
click at [356, 125] on icon at bounding box center [360, 131] width 15 height 16
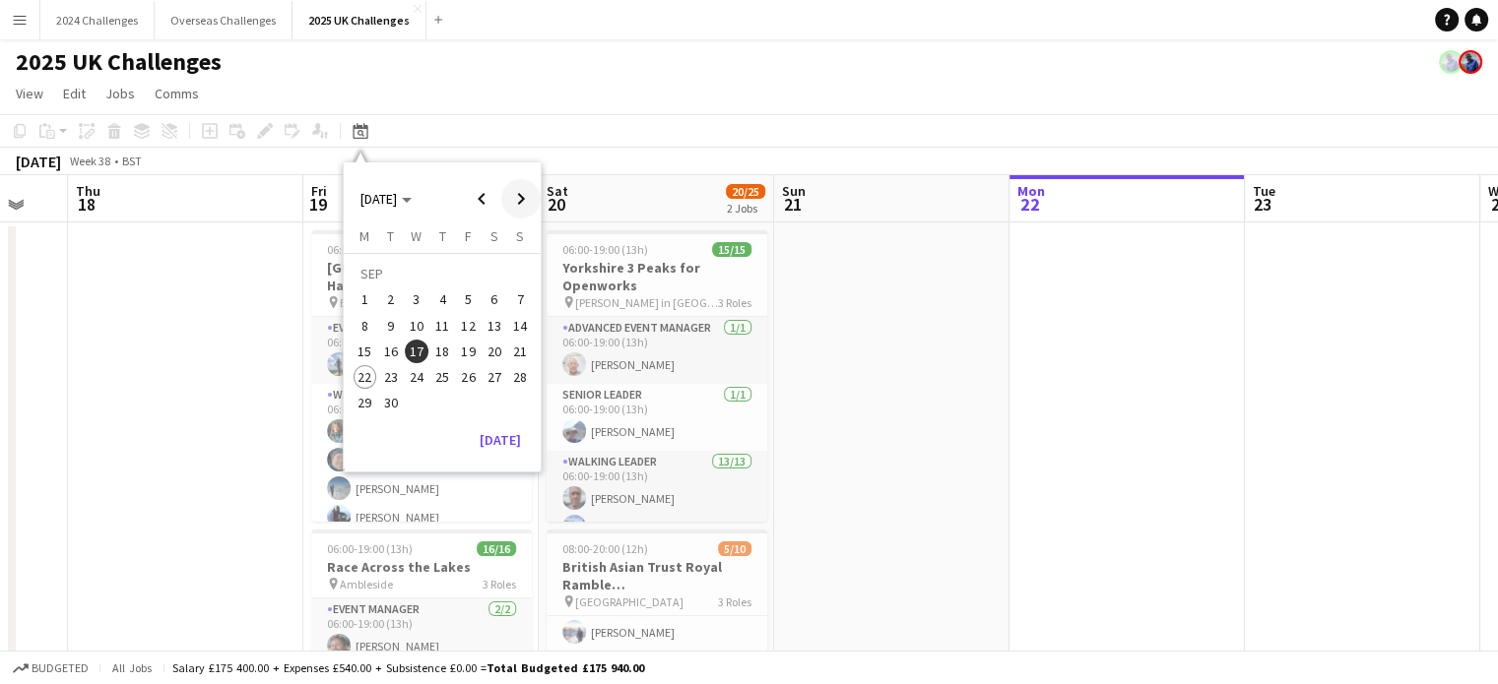
click at [533, 194] on span "Next month" at bounding box center [520, 198] width 39 height 39
click at [504, 357] on button "18" at bounding box center [495, 352] width 26 height 26
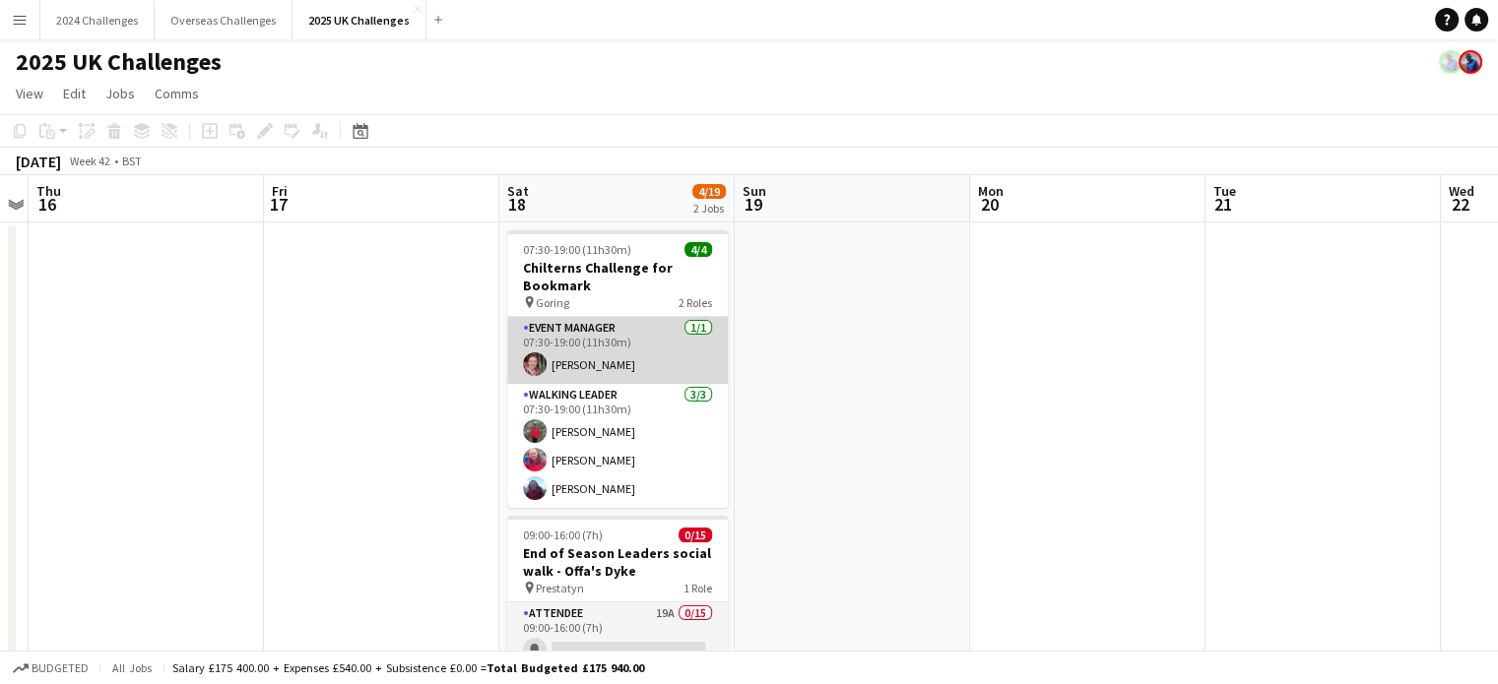
click at [580, 361] on app-card-role "Event Manager [DATE] 07:30-19:00 (11h30m) [PERSON_NAME]" at bounding box center [617, 350] width 221 height 67
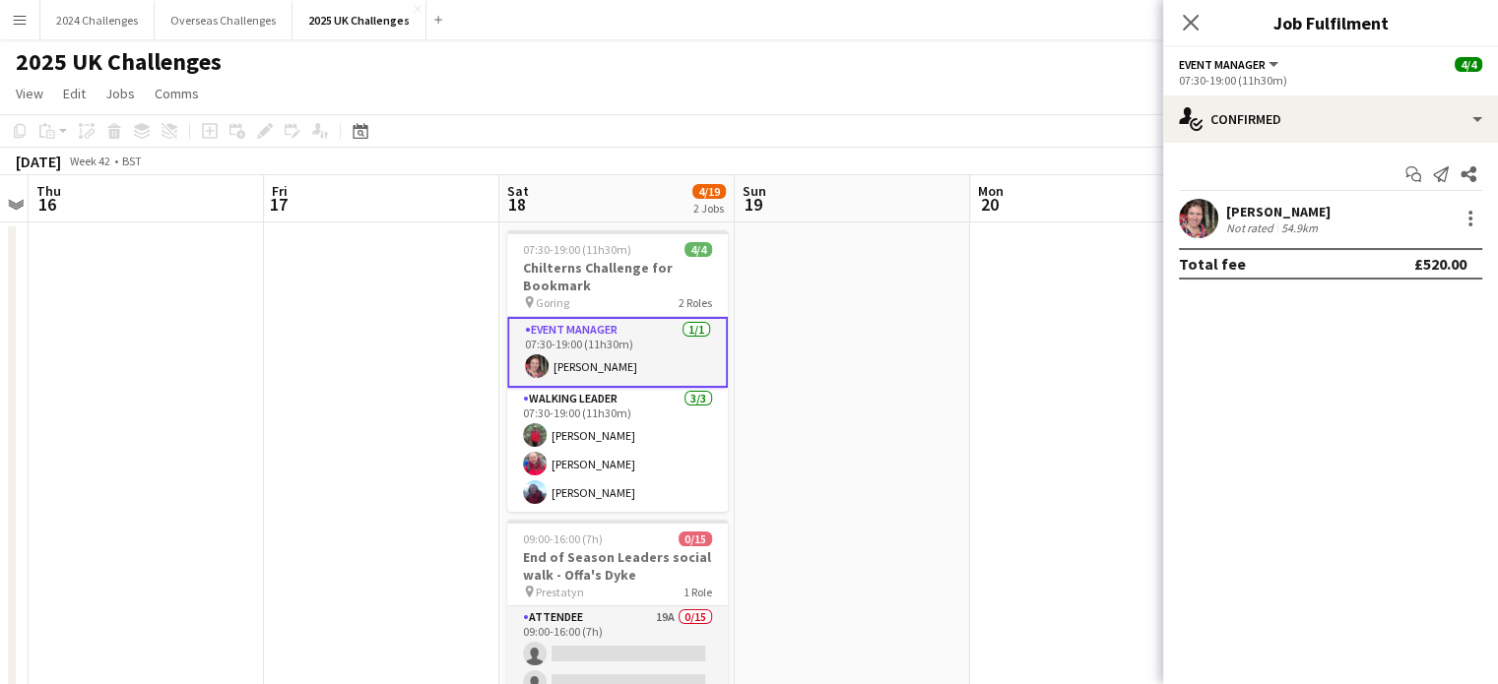
click at [1245, 218] on div "[PERSON_NAME]" at bounding box center [1278, 212] width 104 height 18
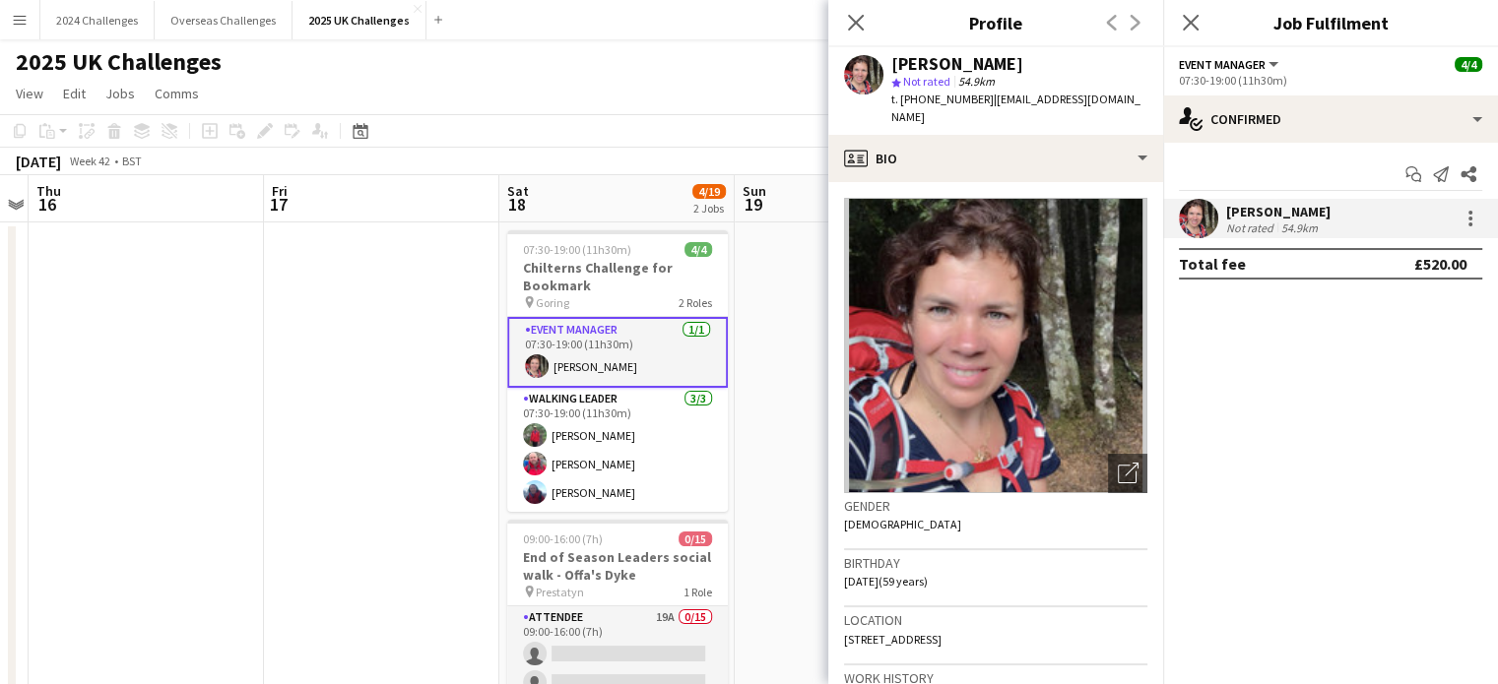
drag, startPoint x: 1055, startPoint y: 623, endPoint x: 998, endPoint y: 619, distance: 57.3
click at [998, 619] on div "Location [STREET_ADDRESS]" at bounding box center [995, 636] width 303 height 57
copy span "GU30 7BX"
drag, startPoint x: 977, startPoint y: 102, endPoint x: 916, endPoint y: 96, distance: 61.4
click at [916, 96] on span "t. [PHONE_NUMBER]" at bounding box center [942, 99] width 102 height 15
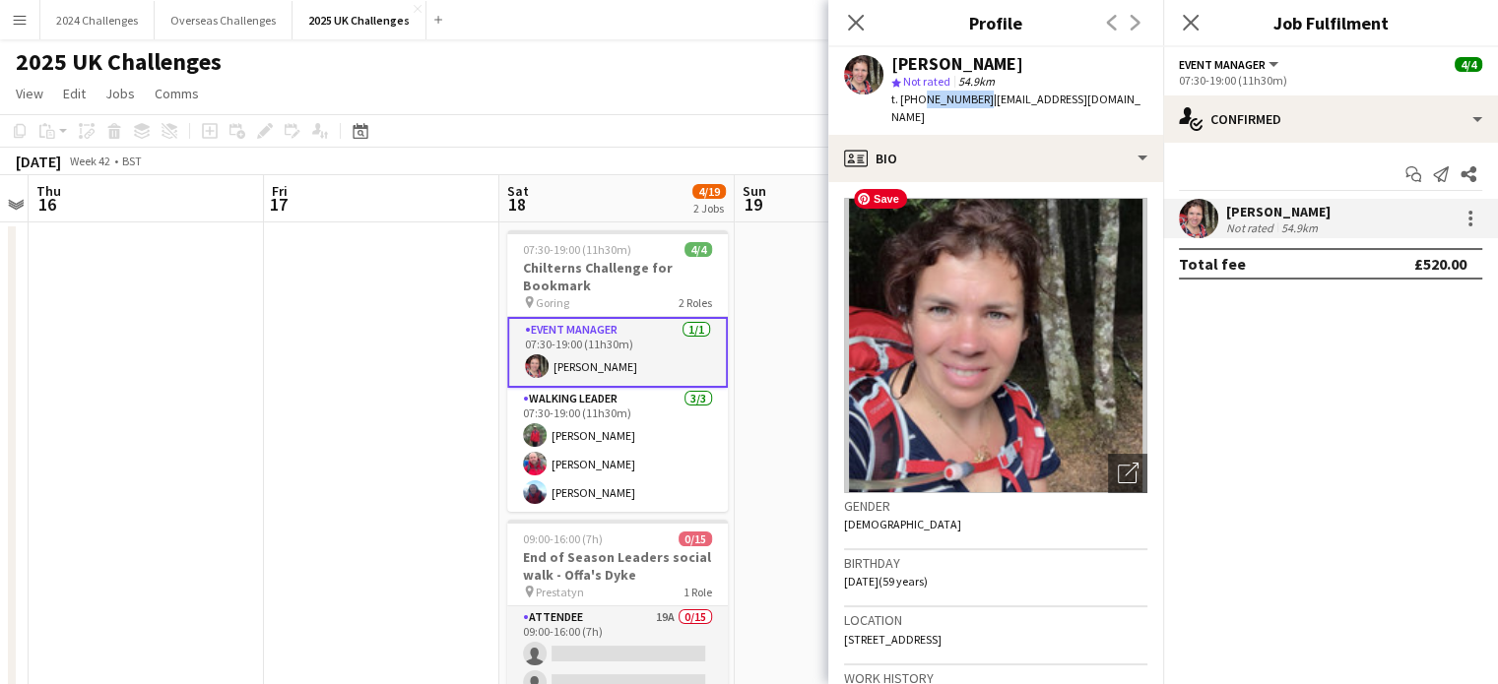
copy span "7740461965"
